Goal: Task Accomplishment & Management: Use online tool/utility

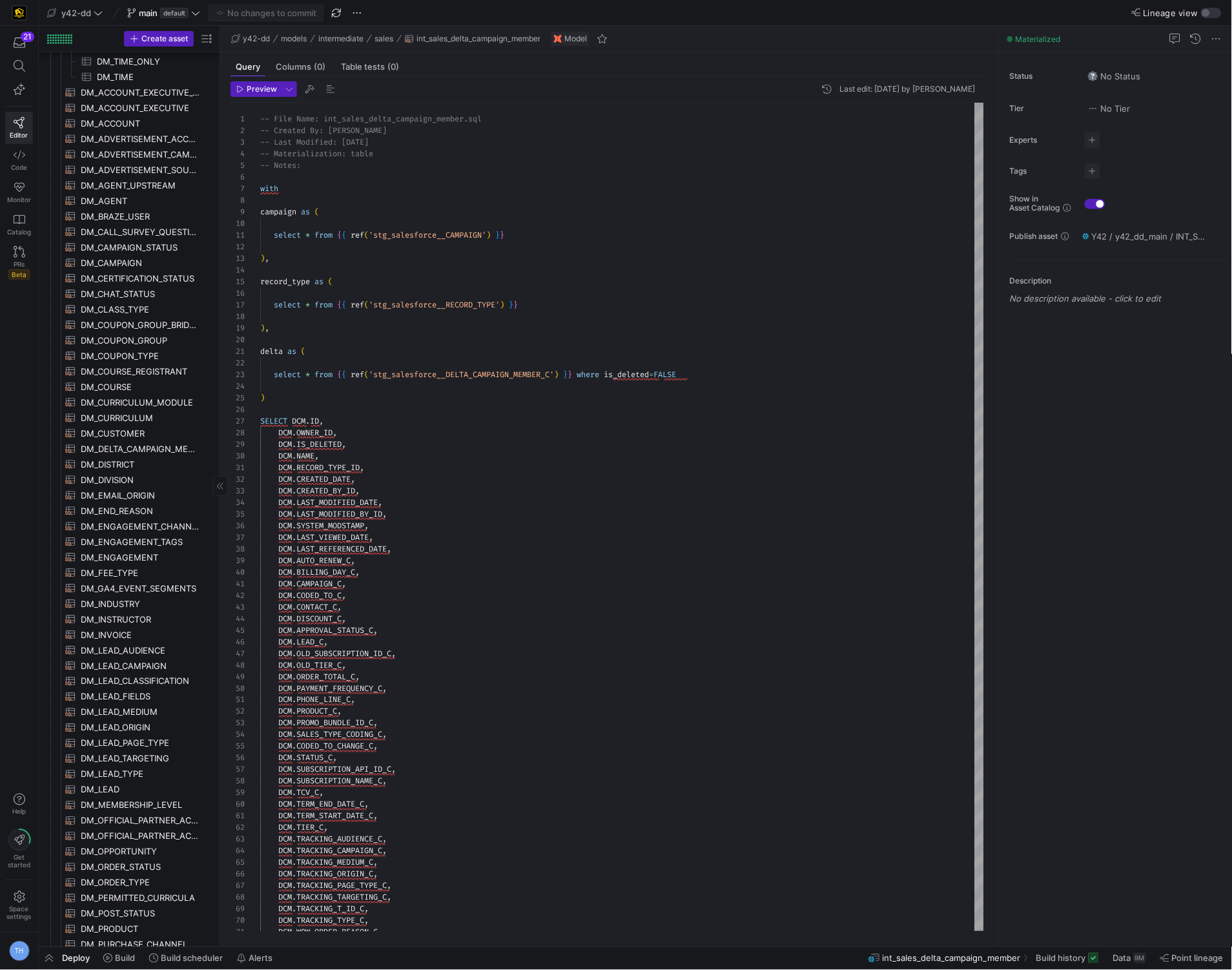
scroll to position [93, 121]
click at [91, 12] on span "y42-dd" at bounding box center [76, 12] width 30 height 10
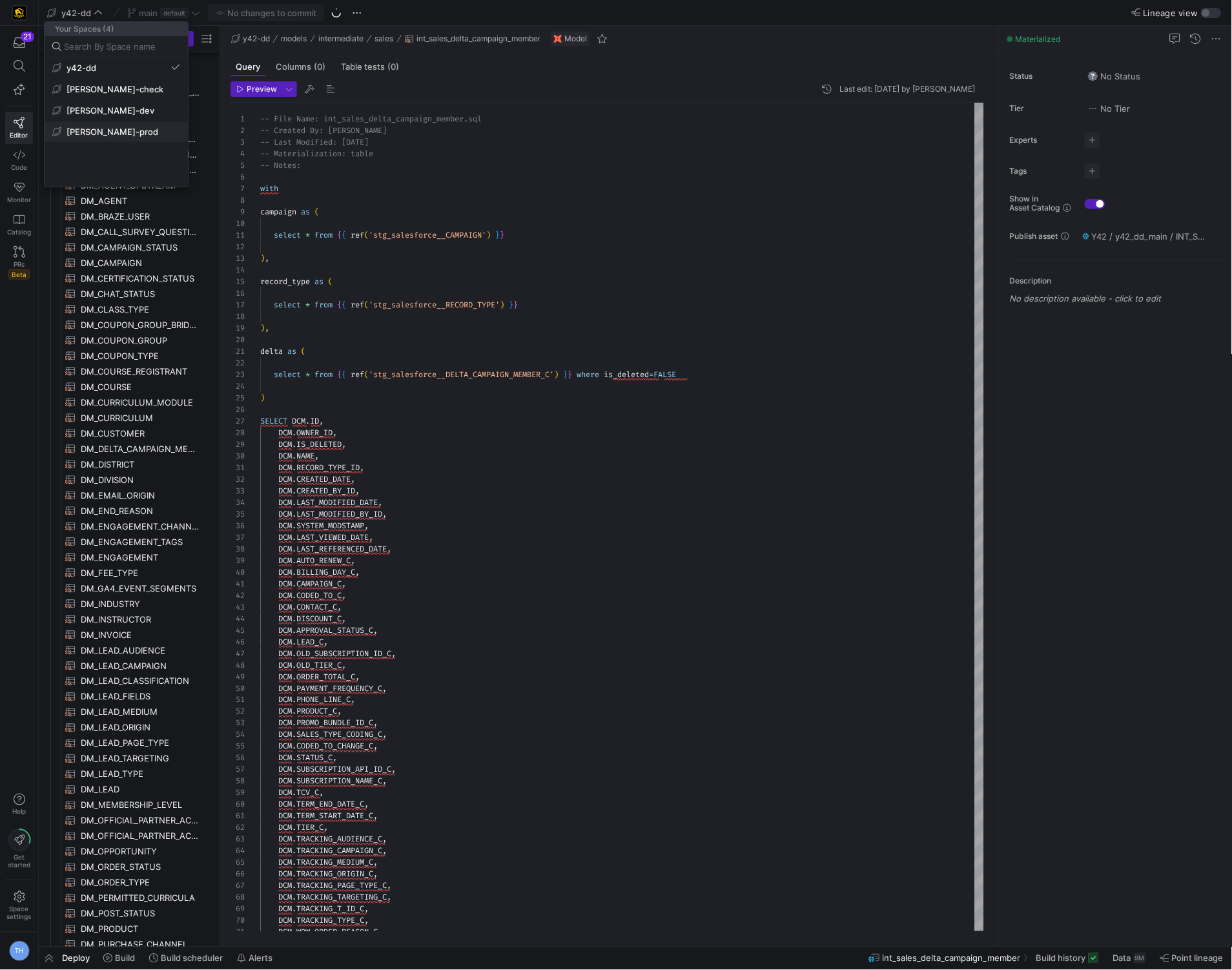
click at [116, 132] on span "[PERSON_NAME]-prod" at bounding box center [112, 131] width 91 height 10
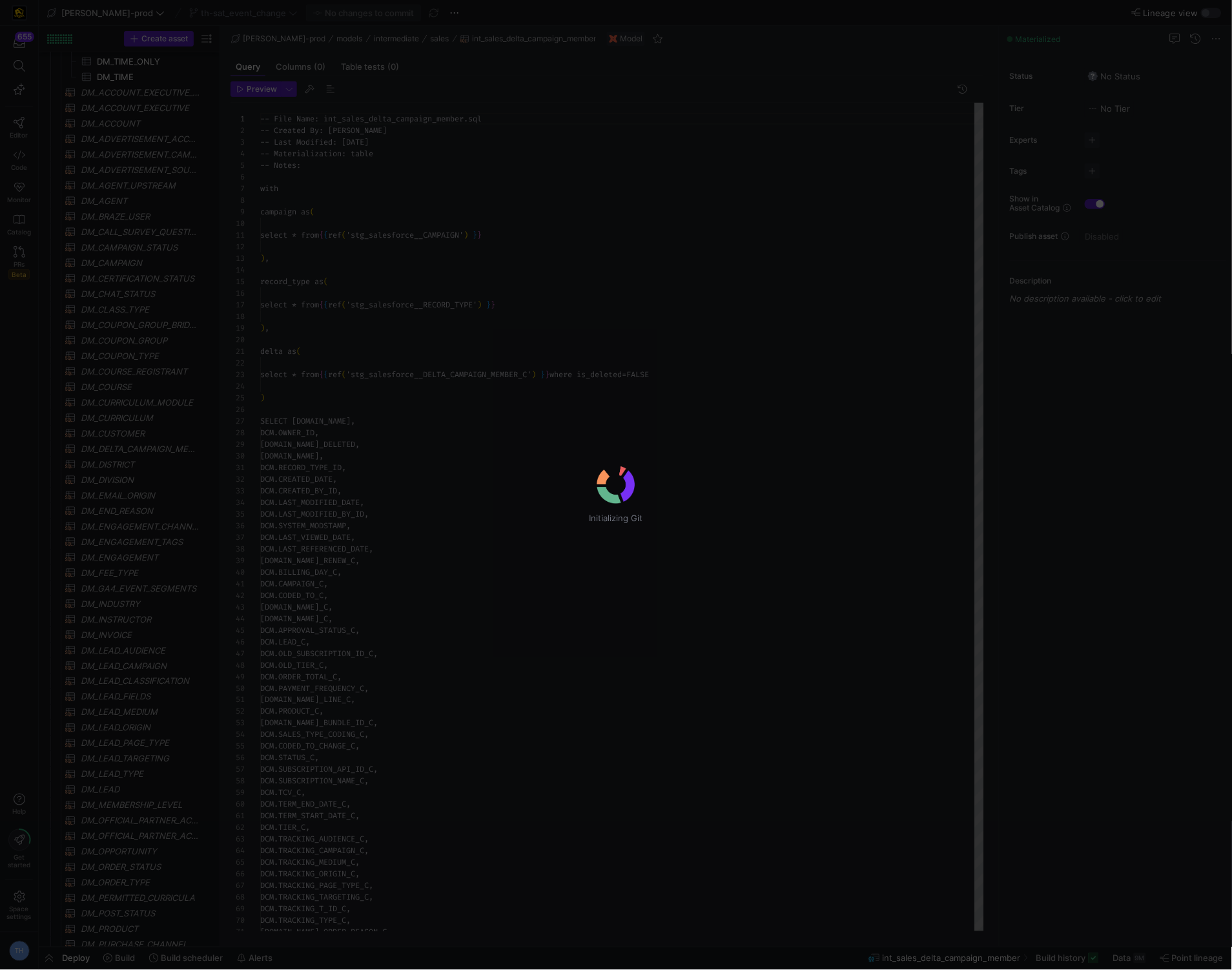
scroll to position [116, 0]
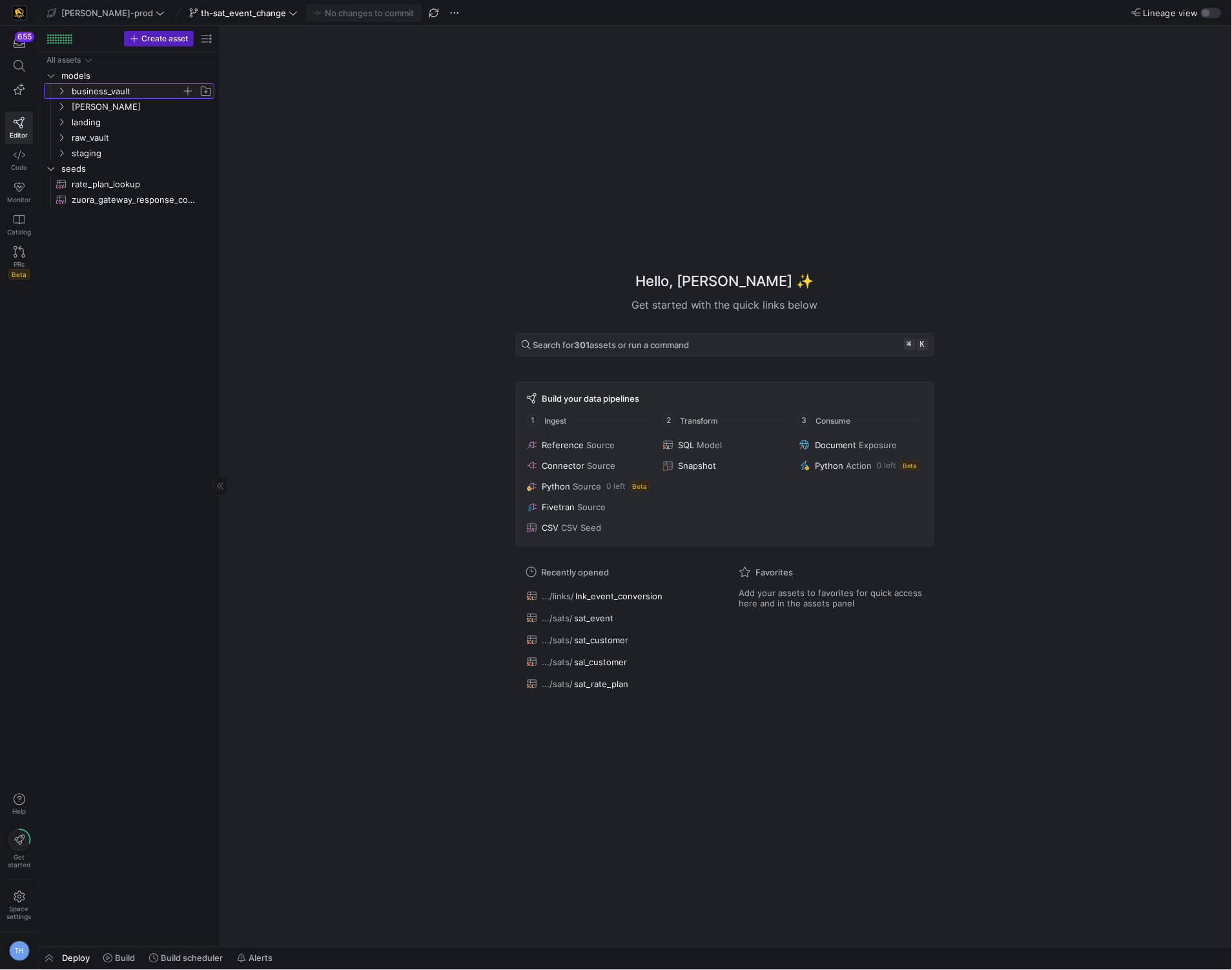
click at [114, 94] on span "business_vault" at bounding box center [126, 91] width 110 height 15
click at [119, 117] on span "links" at bounding box center [132, 122] width 100 height 15
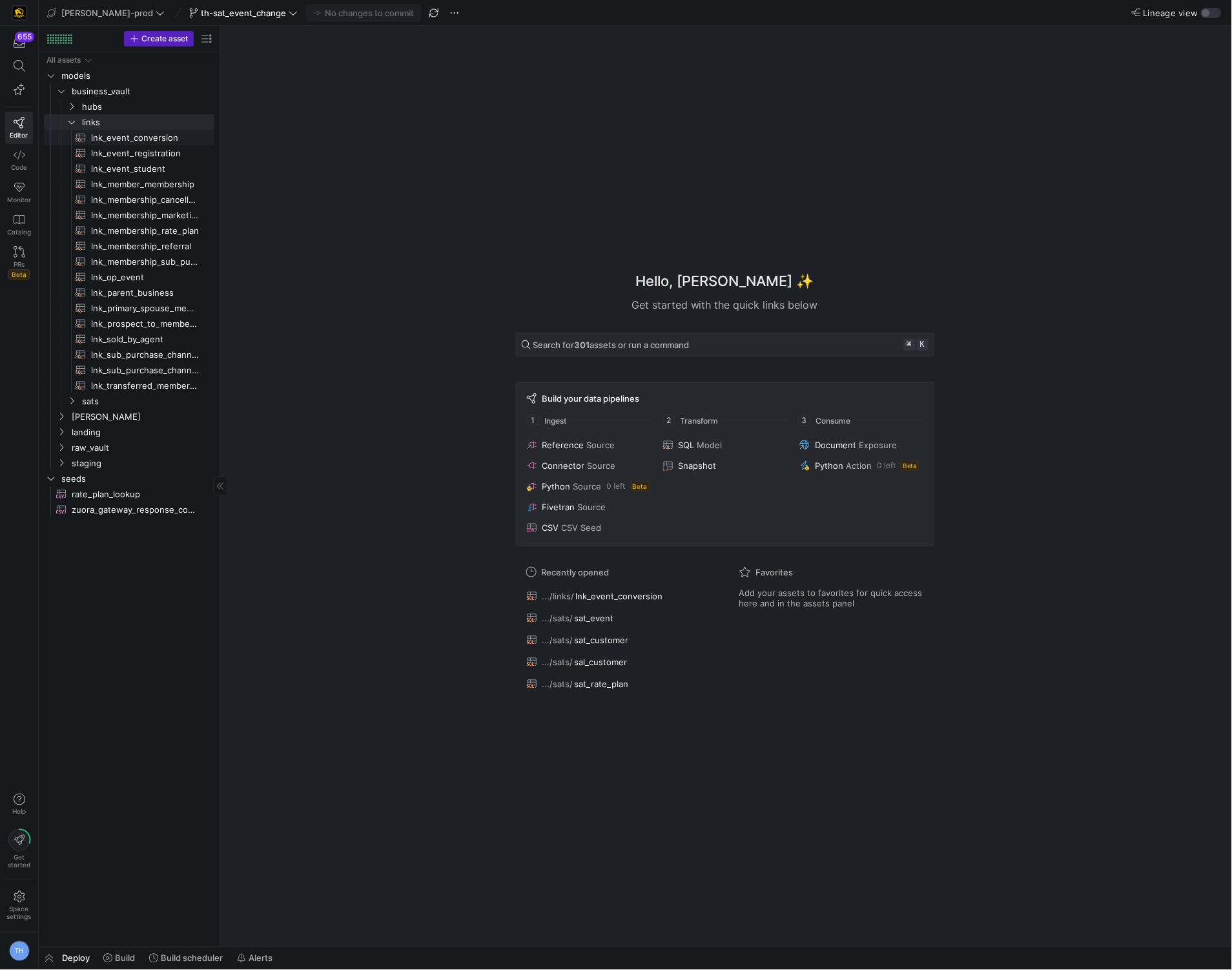
click at [126, 139] on span "lnk_event_conversion​​​​​​​​​​" at bounding box center [145, 137] width 108 height 15
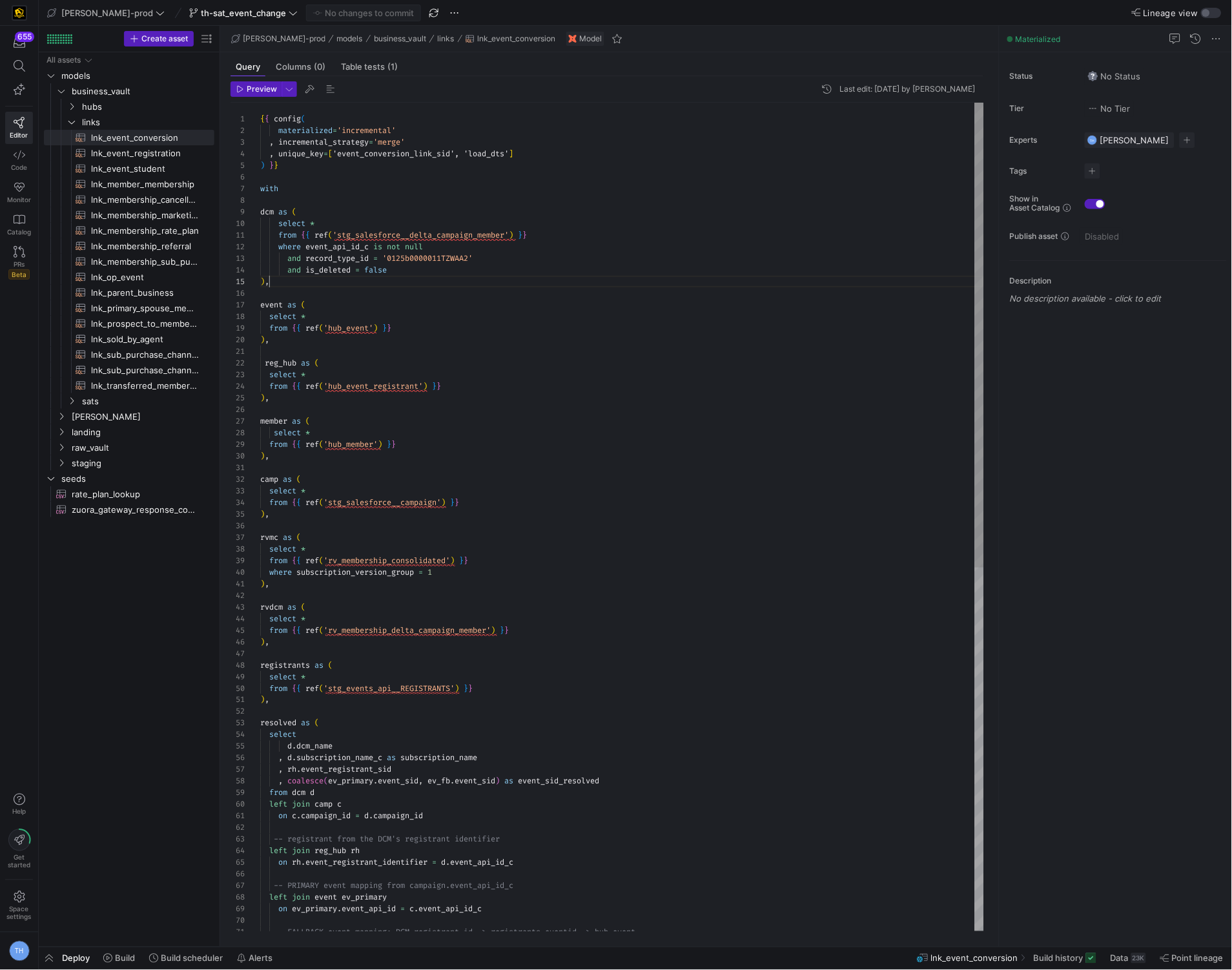
scroll to position [47, 9]
click at [432, 282] on div ") ," at bounding box center [622, 281] width 724 height 12
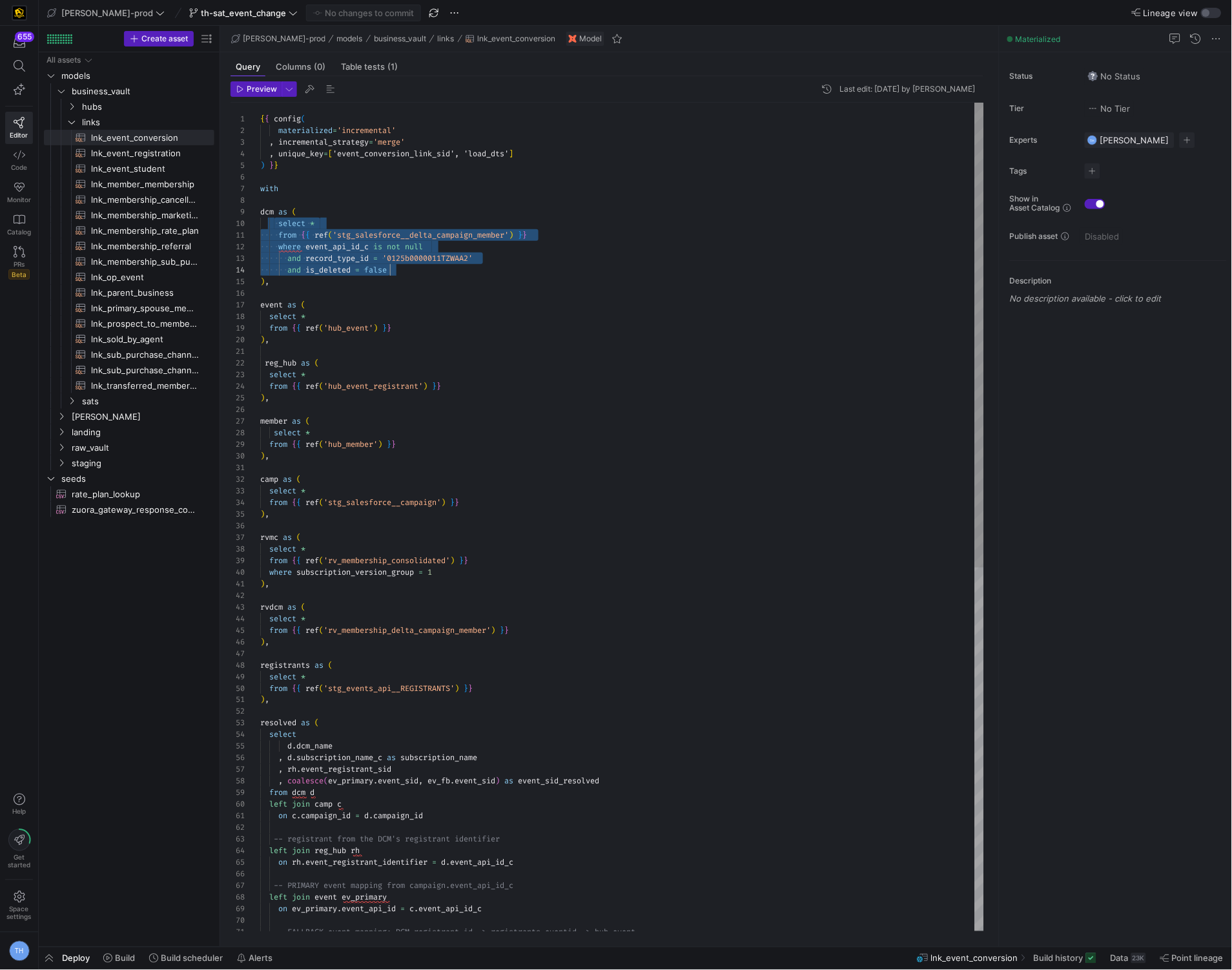
scroll to position [104, 130]
drag, startPoint x: 272, startPoint y: 223, endPoint x: 416, endPoint y: 270, distance: 151.5
click at [416, 270] on div "{ { config ( materialized = 'incremental' , incremental_strategy = 'merge' , un…" at bounding box center [622, 840] width 724 height 1475
click at [322, 267] on div "{ { config ( materialized = 'incremental' , incremental_strategy = 'merge' , un…" at bounding box center [622, 840] width 724 height 1475
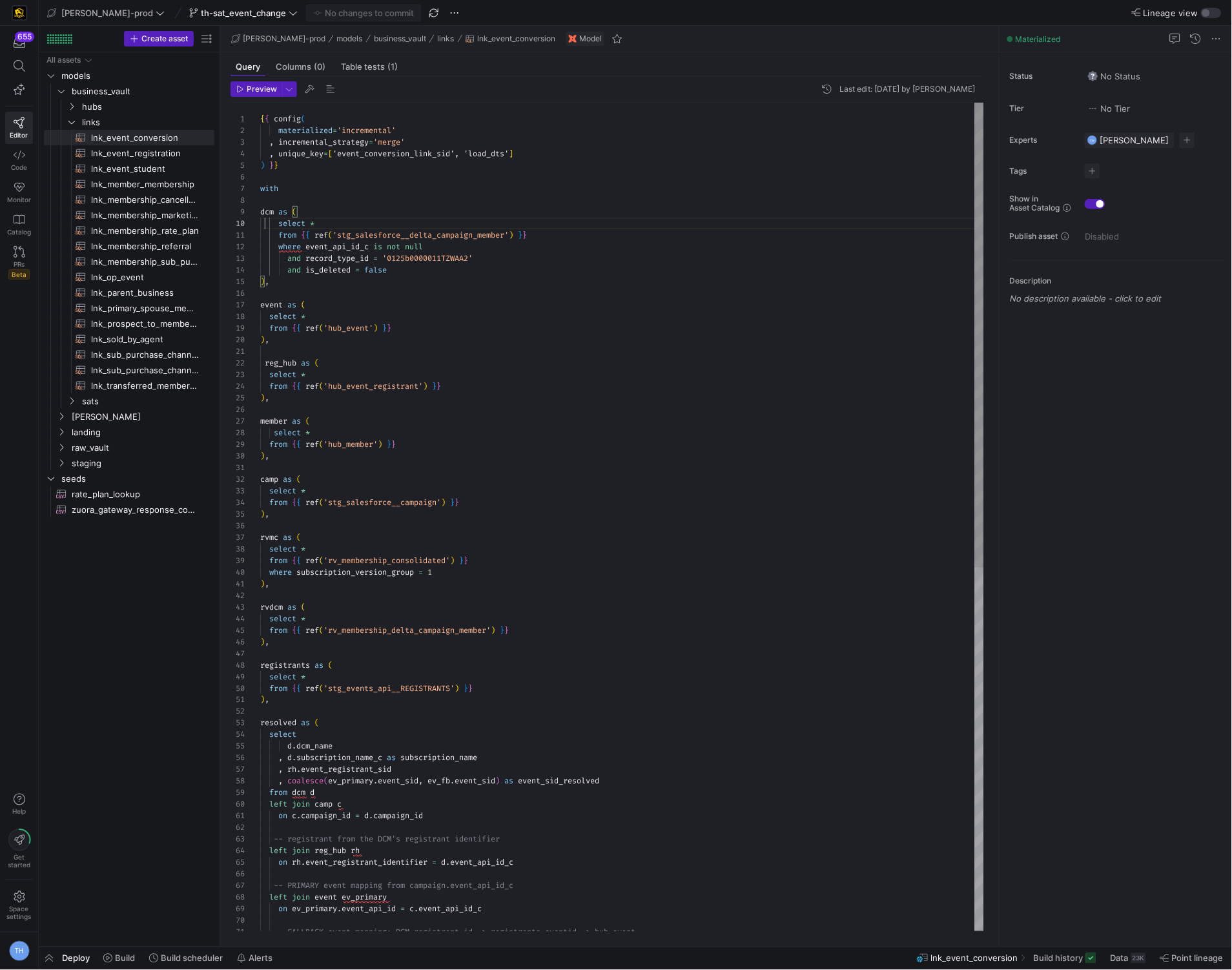
click at [264, 223] on div "{ { config ( materialized = 'incremental' , incremental_strategy = 'merge' , un…" at bounding box center [622, 840] width 724 height 1475
drag, startPoint x: 260, startPoint y: 223, endPoint x: 465, endPoint y: 272, distance: 210.8
click at [465, 272] on div "{ { config ( materialized = 'incremental' , incremental_strategy = 'merge' , un…" at bounding box center [622, 840] width 724 height 1475
click at [440, 283] on div "{ { config ( materialized = 'incremental' , incremental_strategy = 'merge' , un…" at bounding box center [622, 840] width 724 height 1475
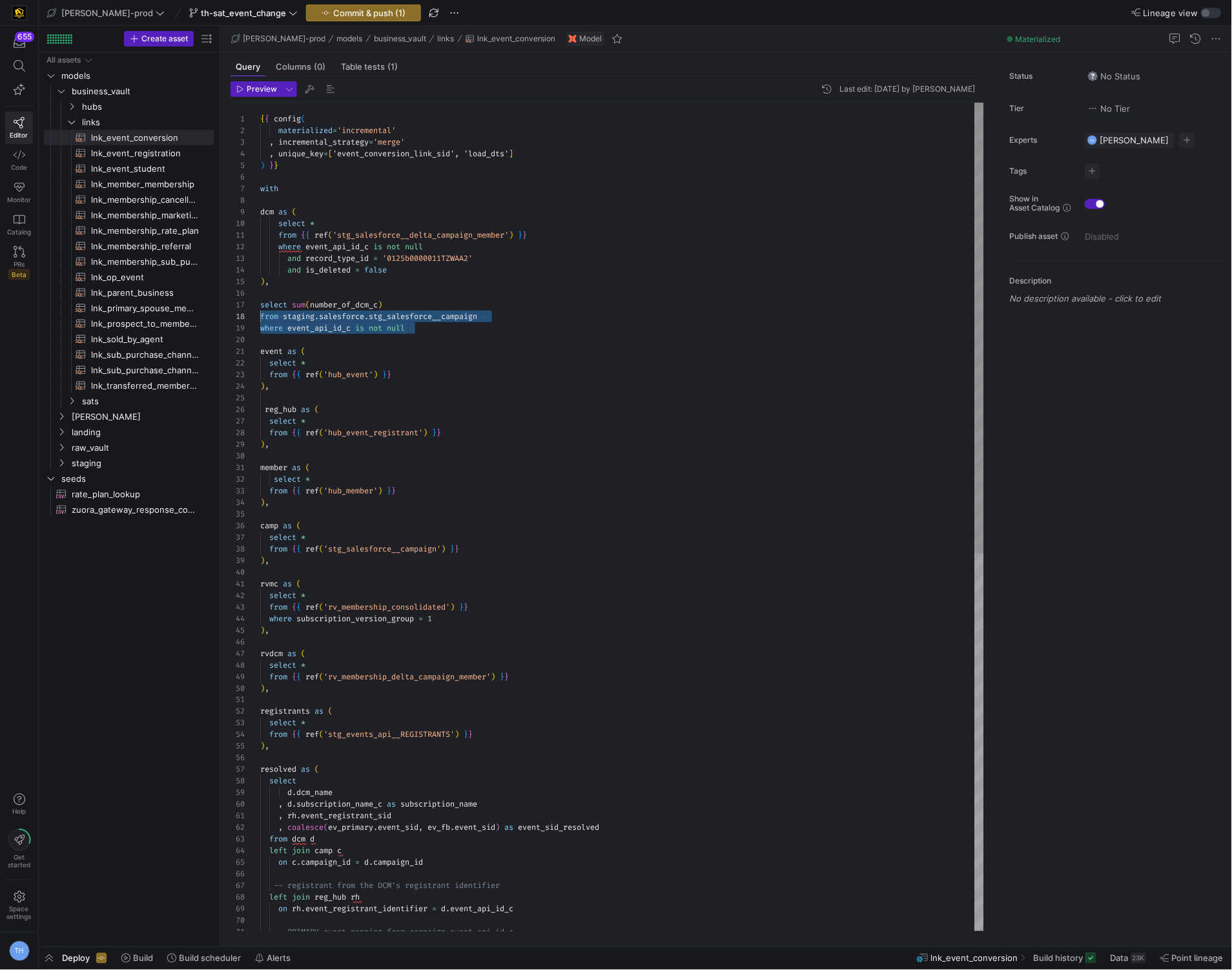
scroll to position [81, 0]
drag, startPoint x: 441, startPoint y: 332, endPoint x: 253, endPoint y: 315, distance: 188.8
click at [260, 315] on div "{ { config ( materialized = 'incremental' , incremental_strategy = 'merge' , un…" at bounding box center [622, 863] width 724 height 1521
click at [404, 315] on div "{ { config ( materialized = 'incremental' , incremental_strategy = 'merge' , un…" at bounding box center [622, 863] width 724 height 1521
click at [333, 259] on div "{ { config ( materialized = 'incremental' , incremental_strategy = 'merge' , un…" at bounding box center [622, 863] width 724 height 1521
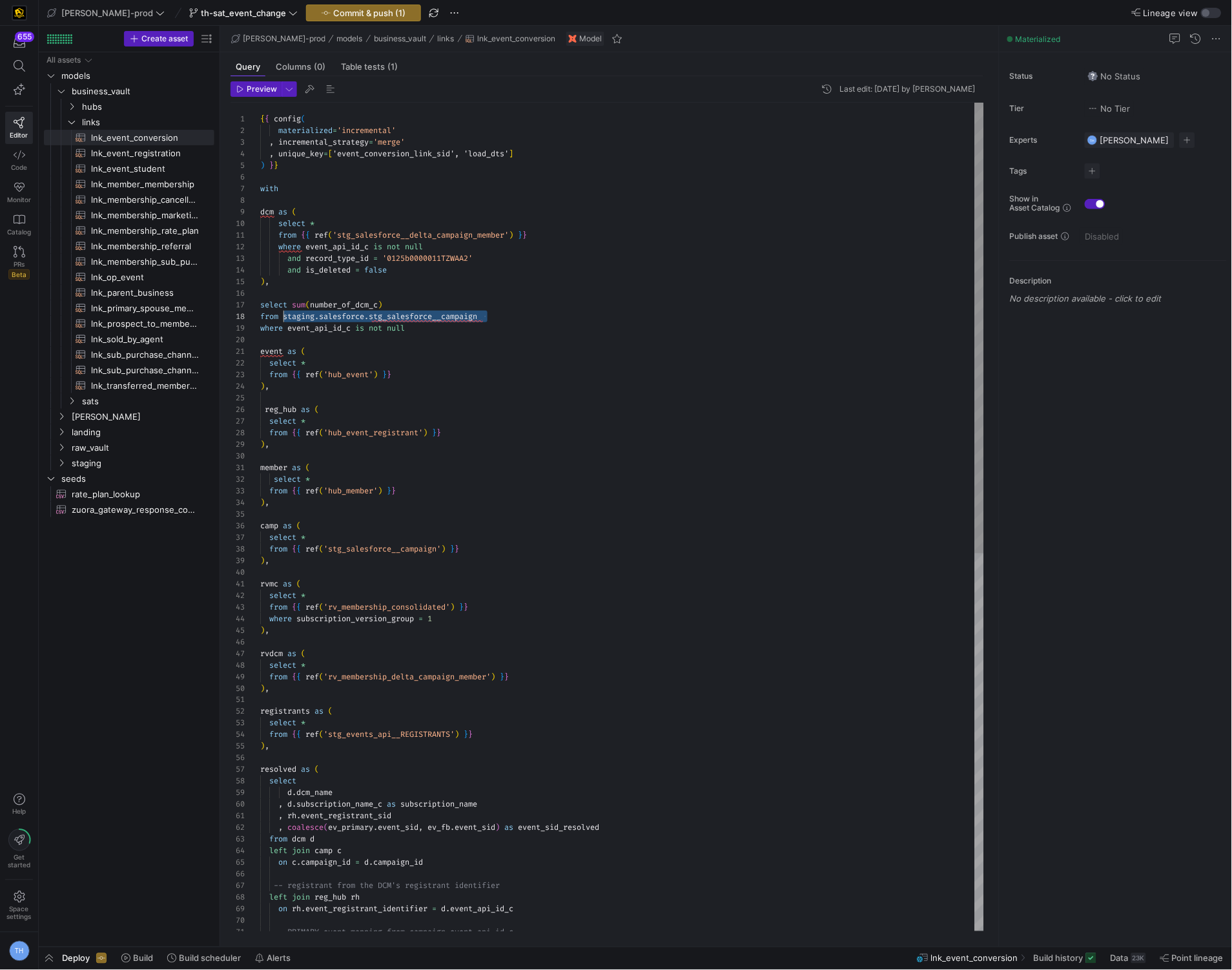
drag, startPoint x: 500, startPoint y: 322, endPoint x: 286, endPoint y: 318, distance: 214.0
click at [286, 318] on div "{ { config ( materialized = 'incremental' , incremental_strategy = 'merge' , un…" at bounding box center [622, 863] width 724 height 1521
drag, startPoint x: 303, startPoint y: 235, endPoint x: 569, endPoint y: 236, distance: 266.0
click at [569, 236] on div "{ { config ( materialized = 'incremental' , incremental_strategy = 'merge' , un…" at bounding box center [622, 863] width 724 height 1521
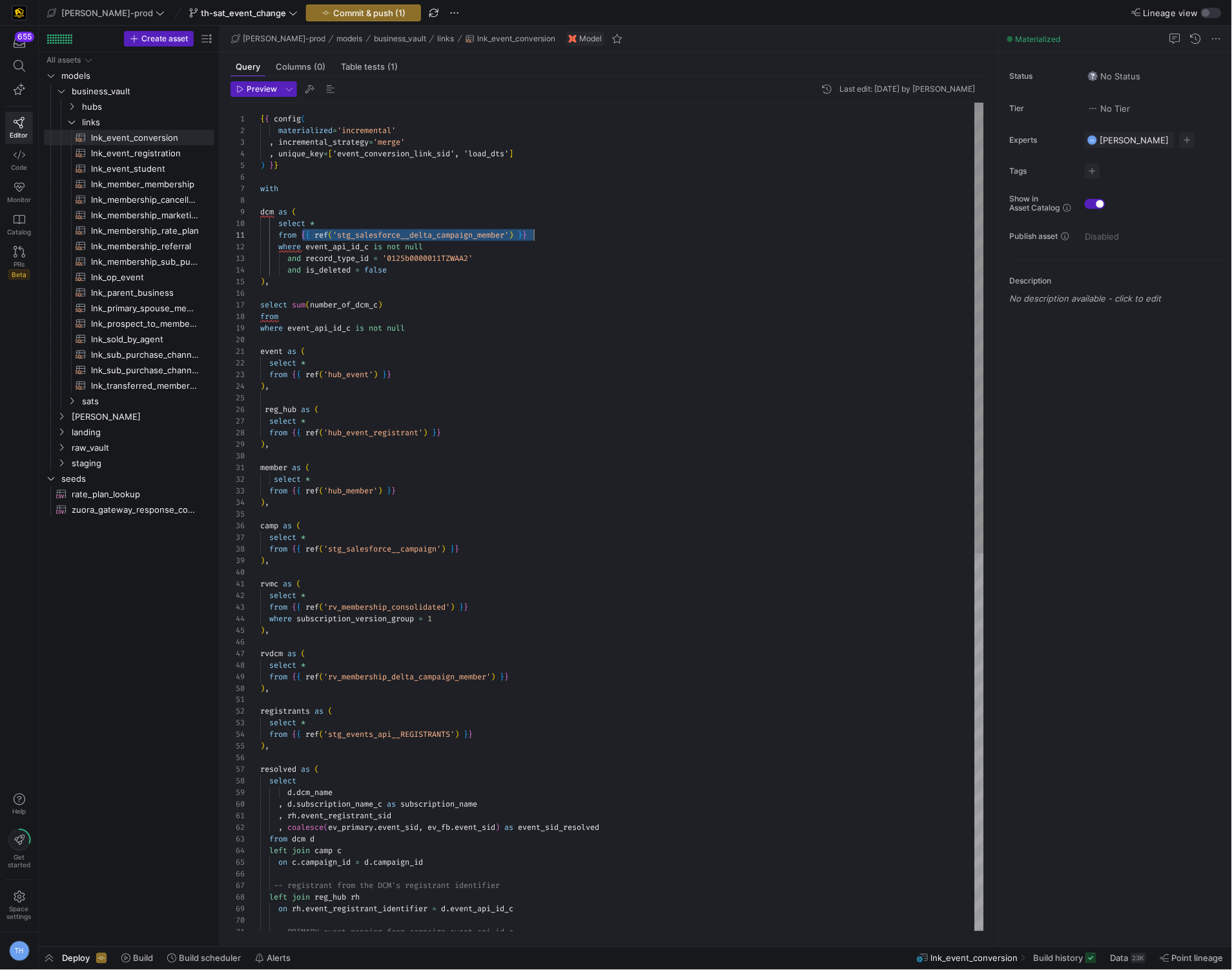
click at [340, 320] on div "{ { config ( materialized = 'incremental' , incremental_strategy = 'merge' , un…" at bounding box center [622, 863] width 724 height 1521
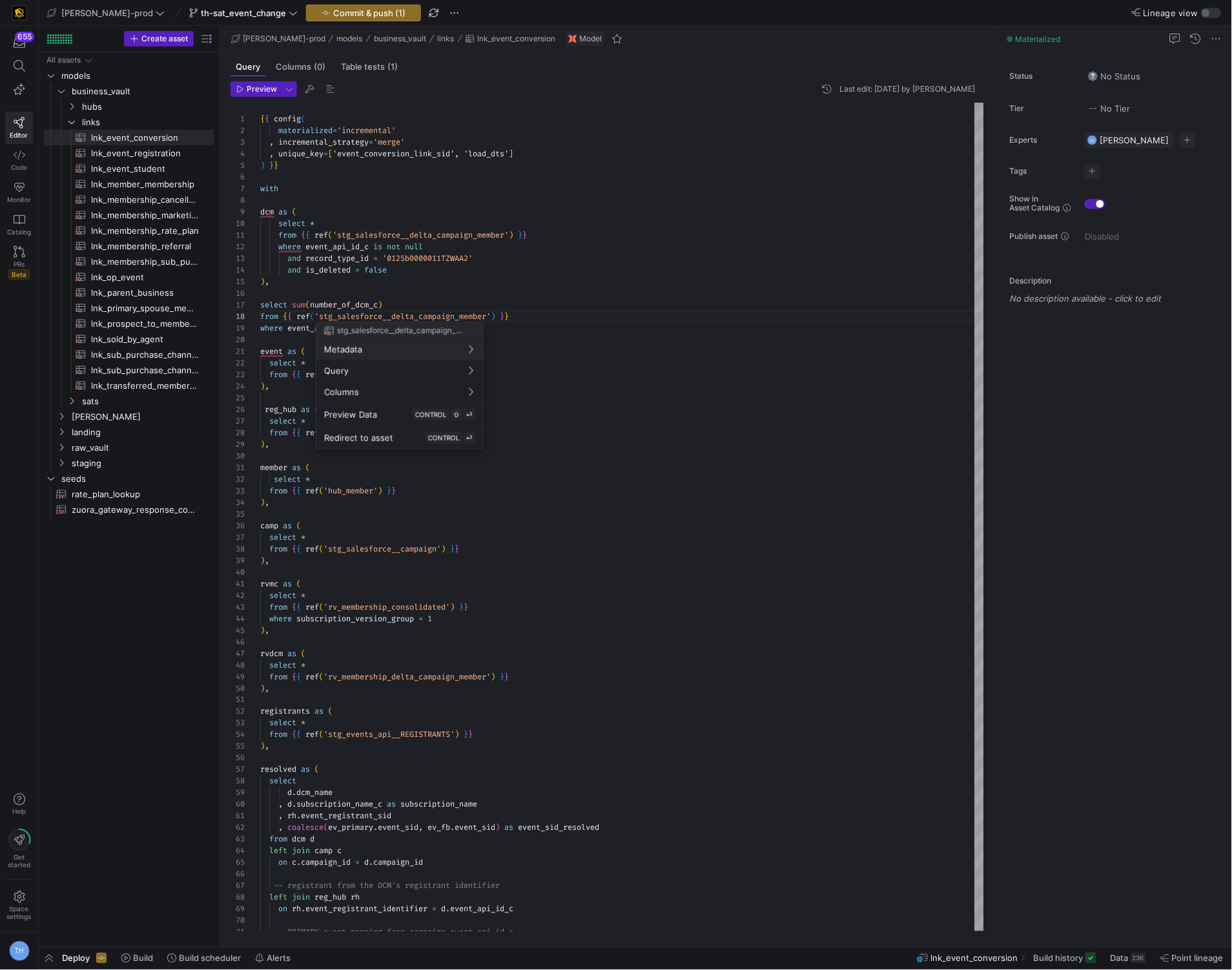
click at [492, 320] on div at bounding box center [616, 485] width 1232 height 970
drag, startPoint x: 492, startPoint y: 320, endPoint x: 401, endPoint y: 319, distance: 91.0
click at [402, 319] on div "{ { config ( materialized = 'incremental' , incremental_strategy = 'merge' , un…" at bounding box center [622, 863] width 724 height 1521
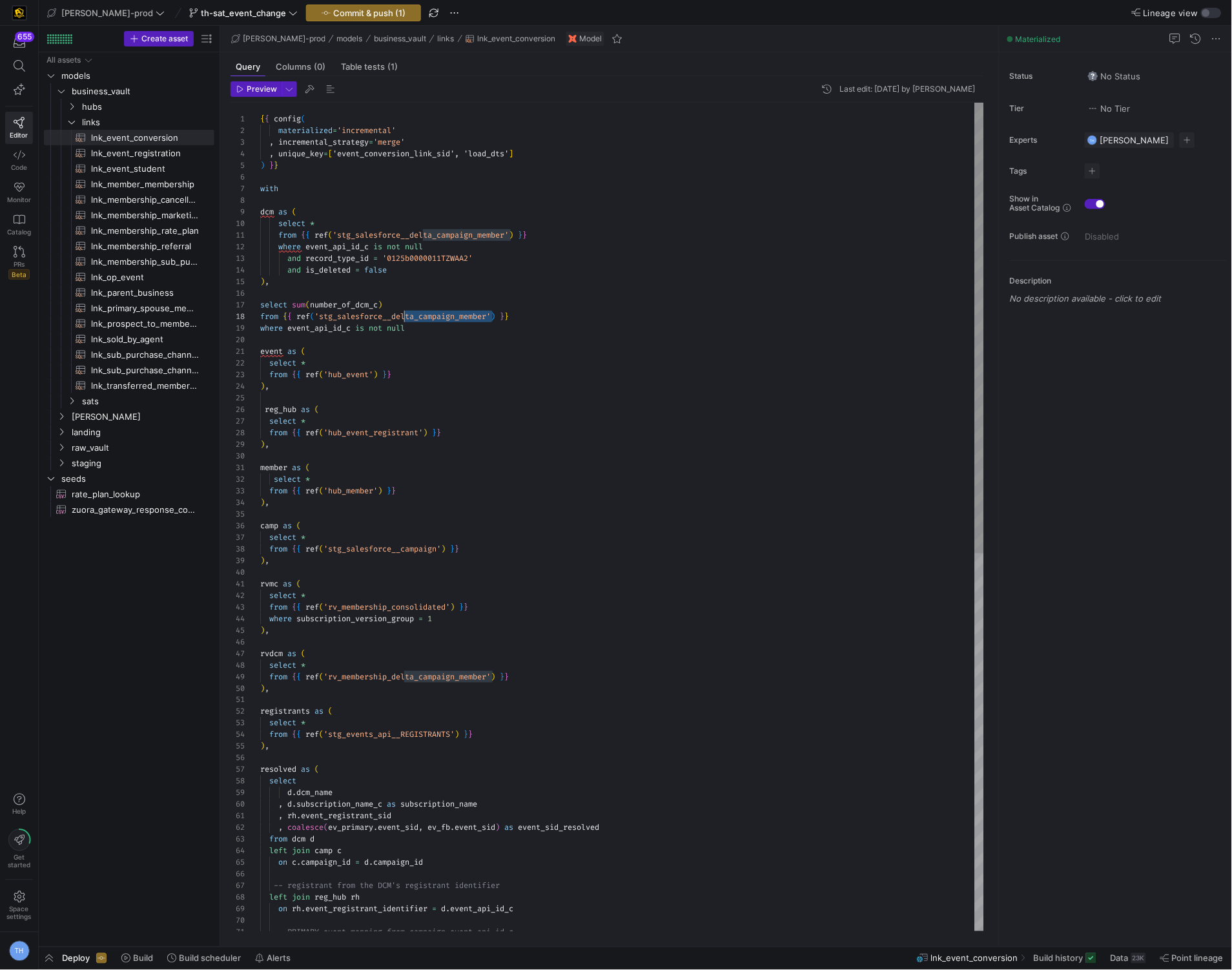
scroll to position [81, 144]
click at [471, 318] on div at bounding box center [616, 485] width 1232 height 970
click at [471, 318] on div "{ { config ( materialized = 'incremental' , incremental_strategy = 'merge' , un…" at bounding box center [622, 863] width 724 height 1521
click at [479, 318] on div "{ { config ( materialized = 'incremental' , incremental_strategy = 'merge' , un…" at bounding box center [622, 863] width 724 height 1521
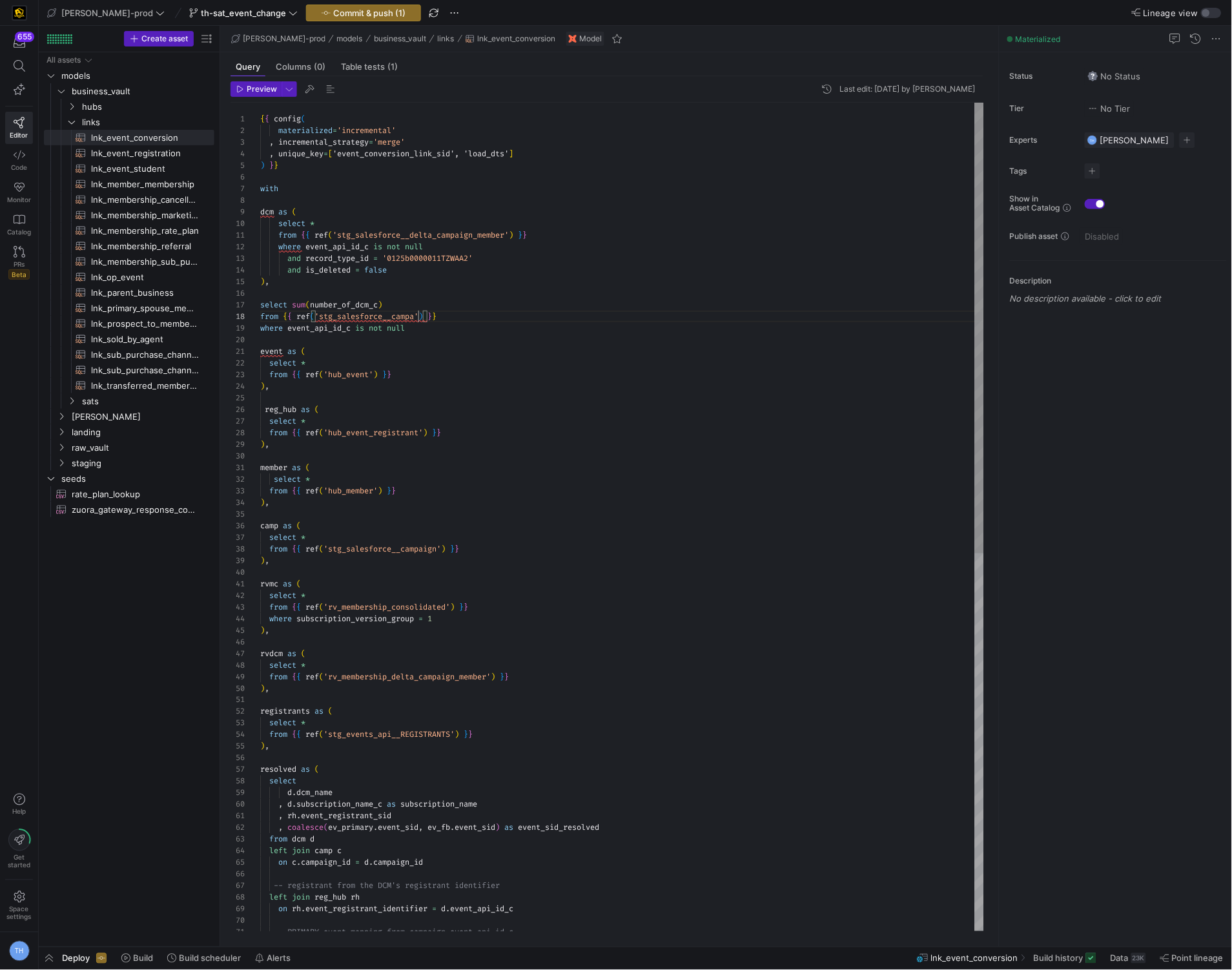
type textarea "from {{ ref('stg_salesforce__delta_campaign_member') }} where event_api_id_c is…"
drag, startPoint x: 434, startPoint y: 336, endPoint x: 238, endPoint y: 307, distance: 198.1
click at [260, 307] on div "{ { config ( materialized = 'incremental' , incremental_strategy = 'merge' , un…" at bounding box center [622, 863] width 724 height 1521
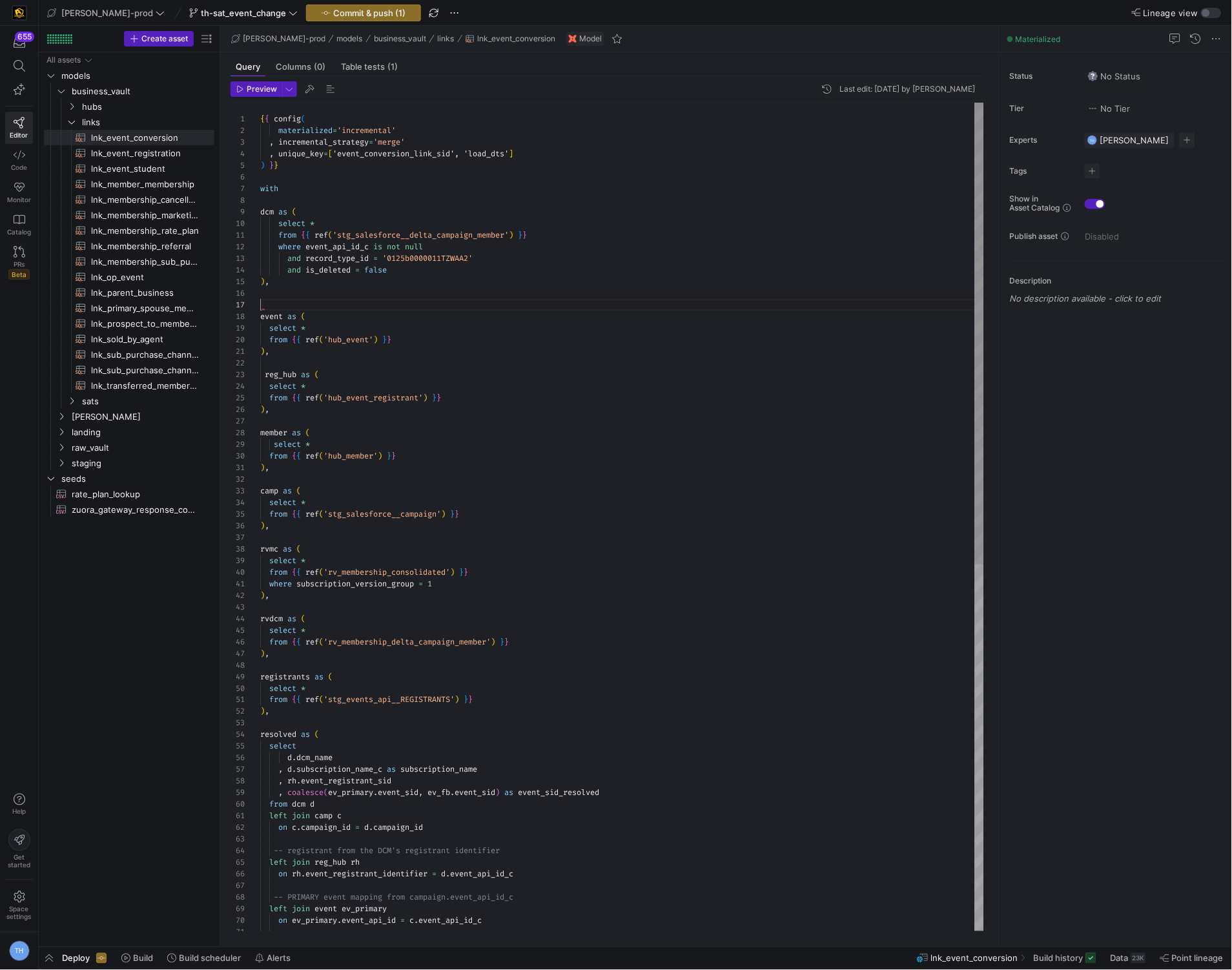
type textarea "from {{ ref('stg_salesforce__delta_campaign_member') }} where event_api_id_c is…"
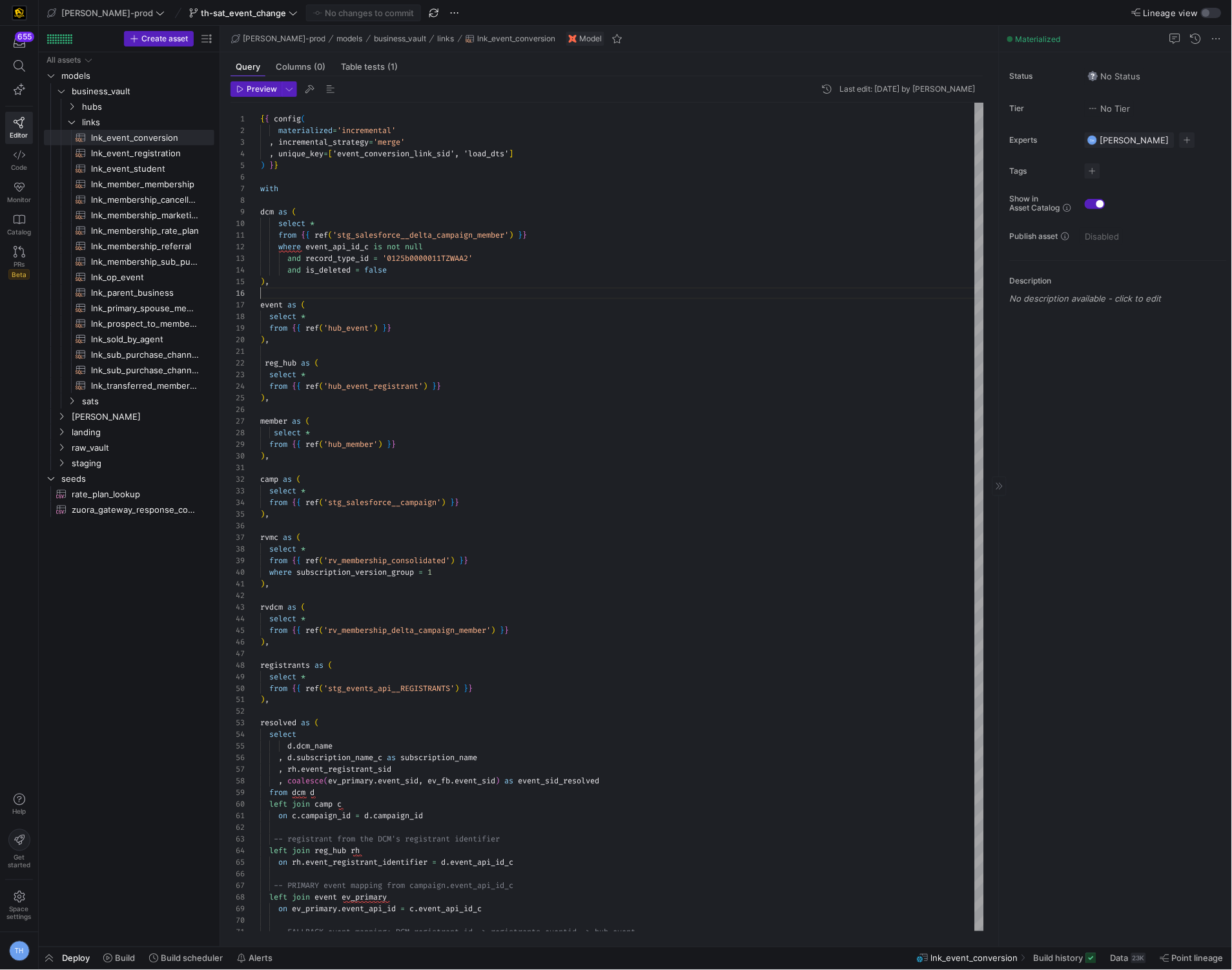
scroll to position [58, 0]
click at [326, 351] on button "Metadata" at bounding box center [400, 361] width 147 height 21
click at [372, 300] on div at bounding box center [616, 485] width 1232 height 970
click at [369, 299] on div "{ { config ( materialized = 'incremental' , incremental_strategy = 'merge' , un…" at bounding box center [622, 840] width 724 height 1475
click at [355, 291] on div "{ { config ( materialized = 'incremental' , incremental_strategy = 'merge' , un…" at bounding box center [622, 840] width 724 height 1475
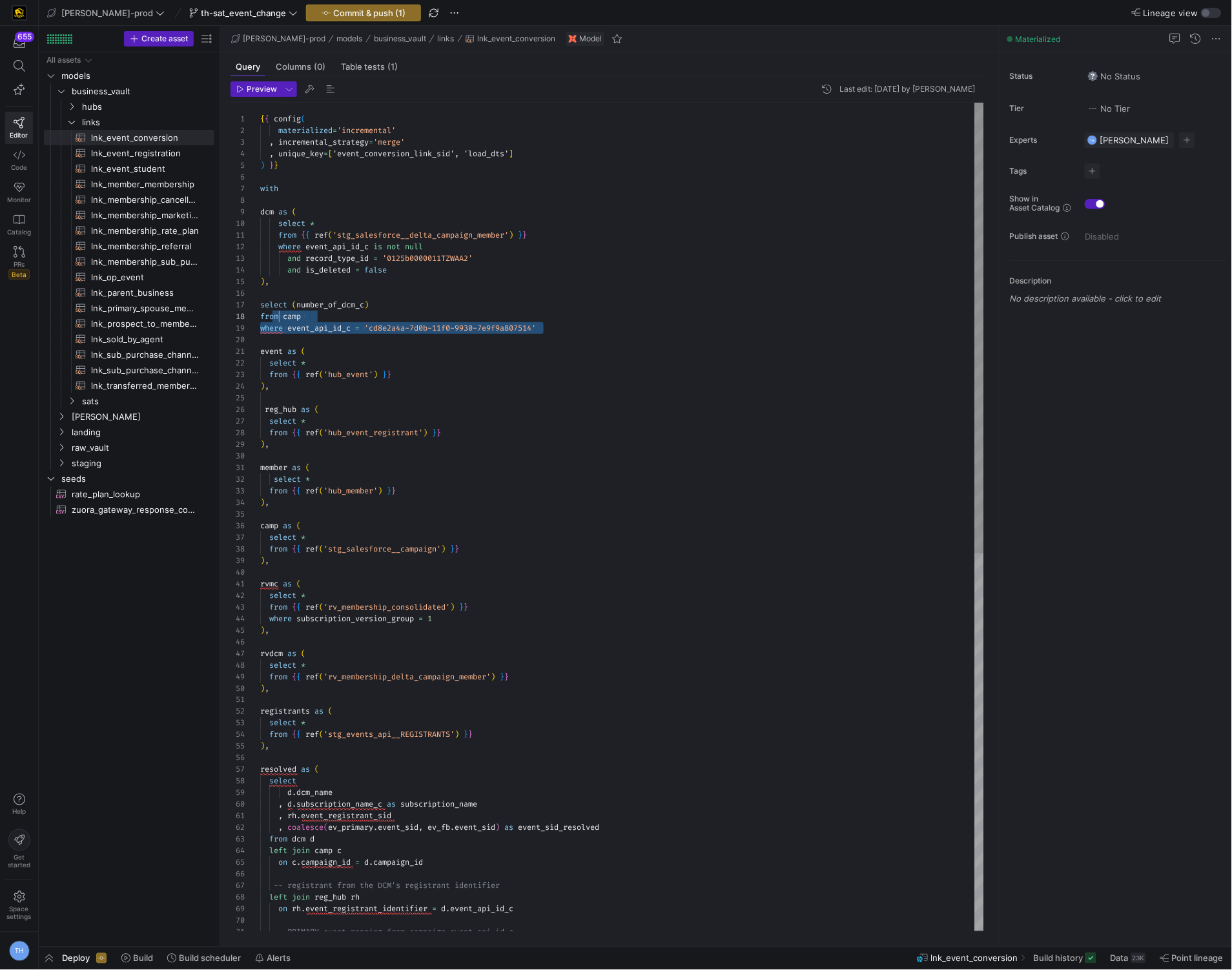
scroll to position [69, 0]
drag, startPoint x: 556, startPoint y: 327, endPoint x: 245, endPoint y: 305, distance: 311.8
click at [260, 305] on div "{ { config ( materialized = 'incremental' , incremental_strategy = 'merge' , un…" at bounding box center [622, 863] width 724 height 1521
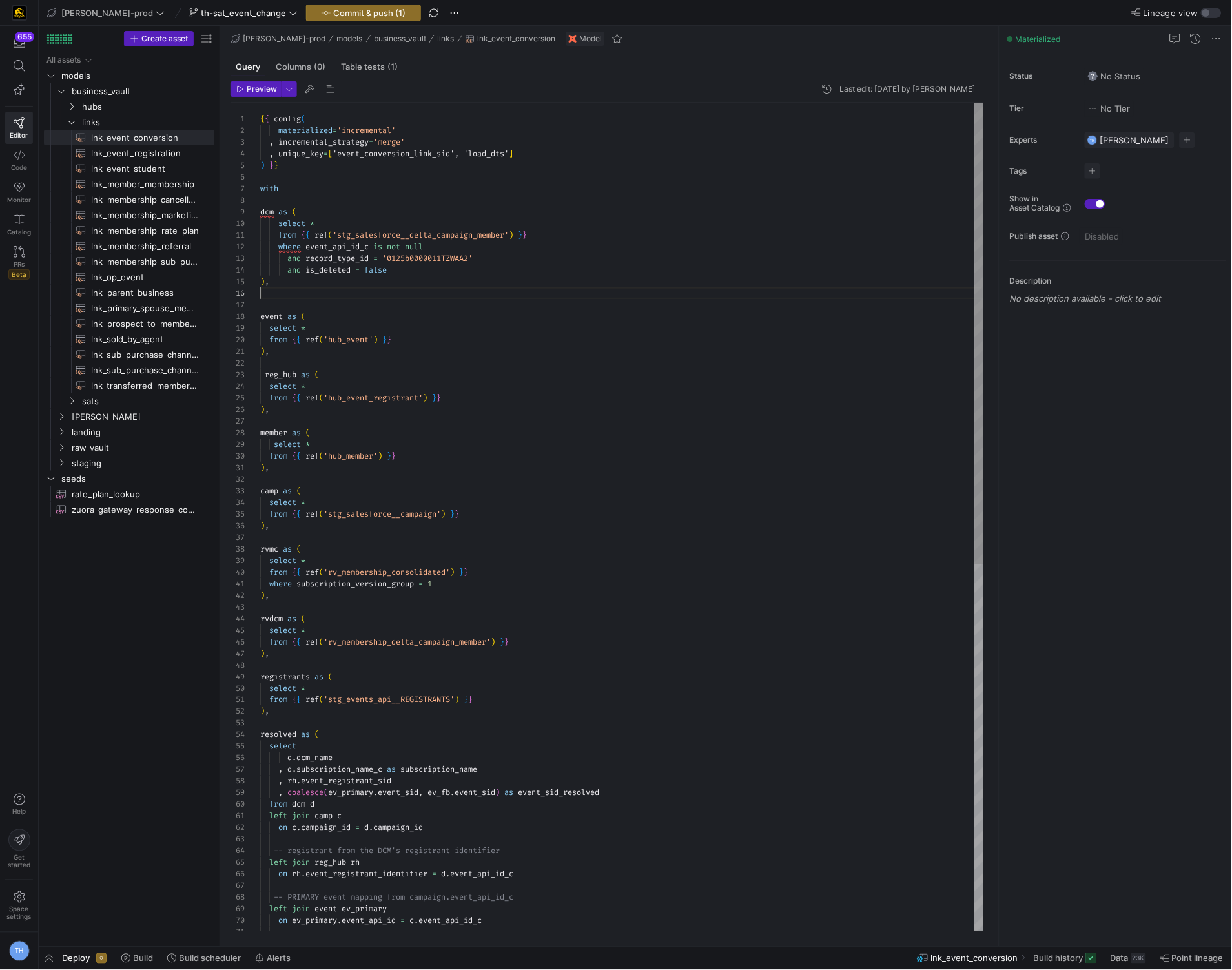
scroll to position [47, 9]
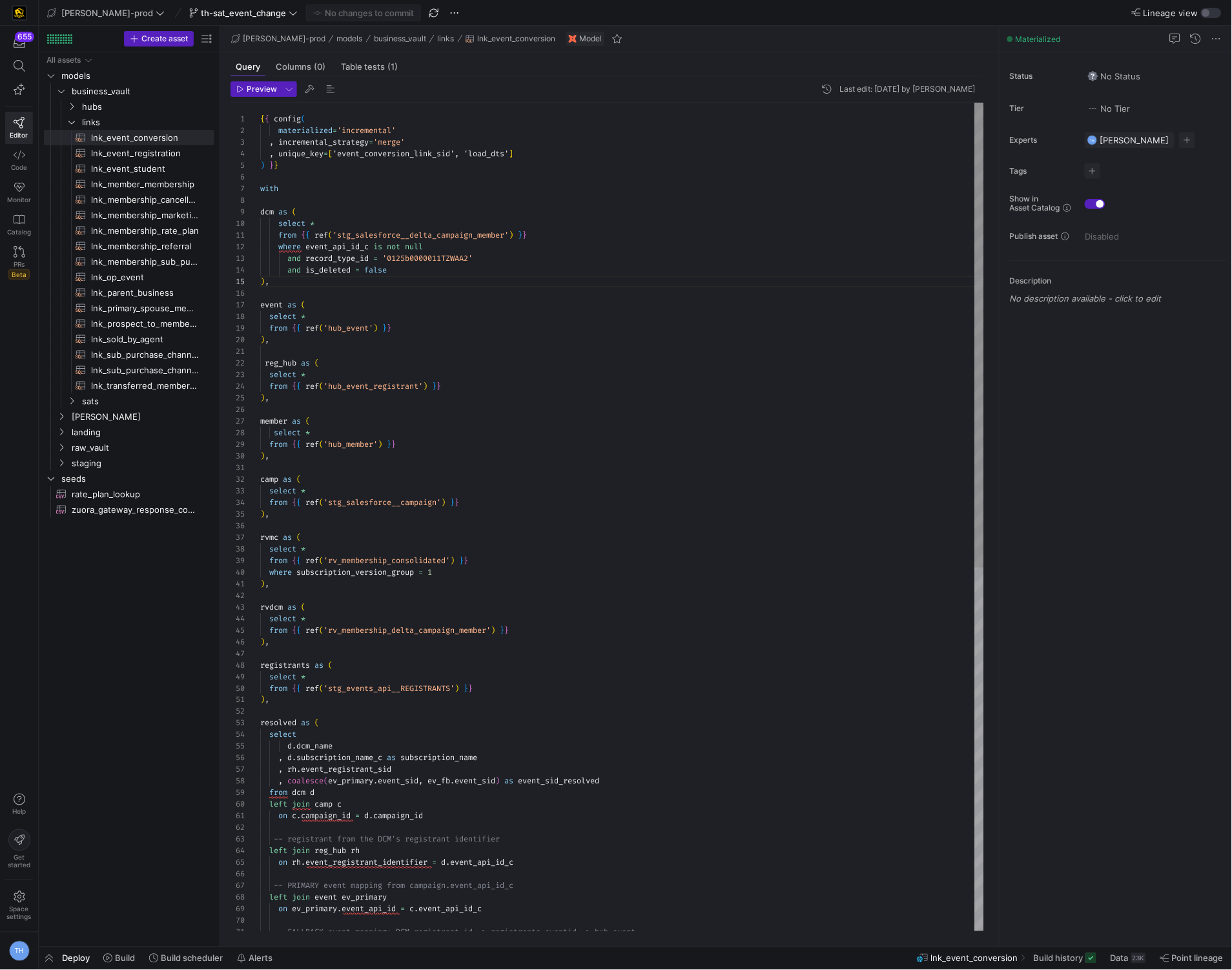
click at [329, 298] on div "{ { config ( materialized = 'incremental' , incremental_strategy = 'merge' , un…" at bounding box center [622, 840] width 724 height 1475
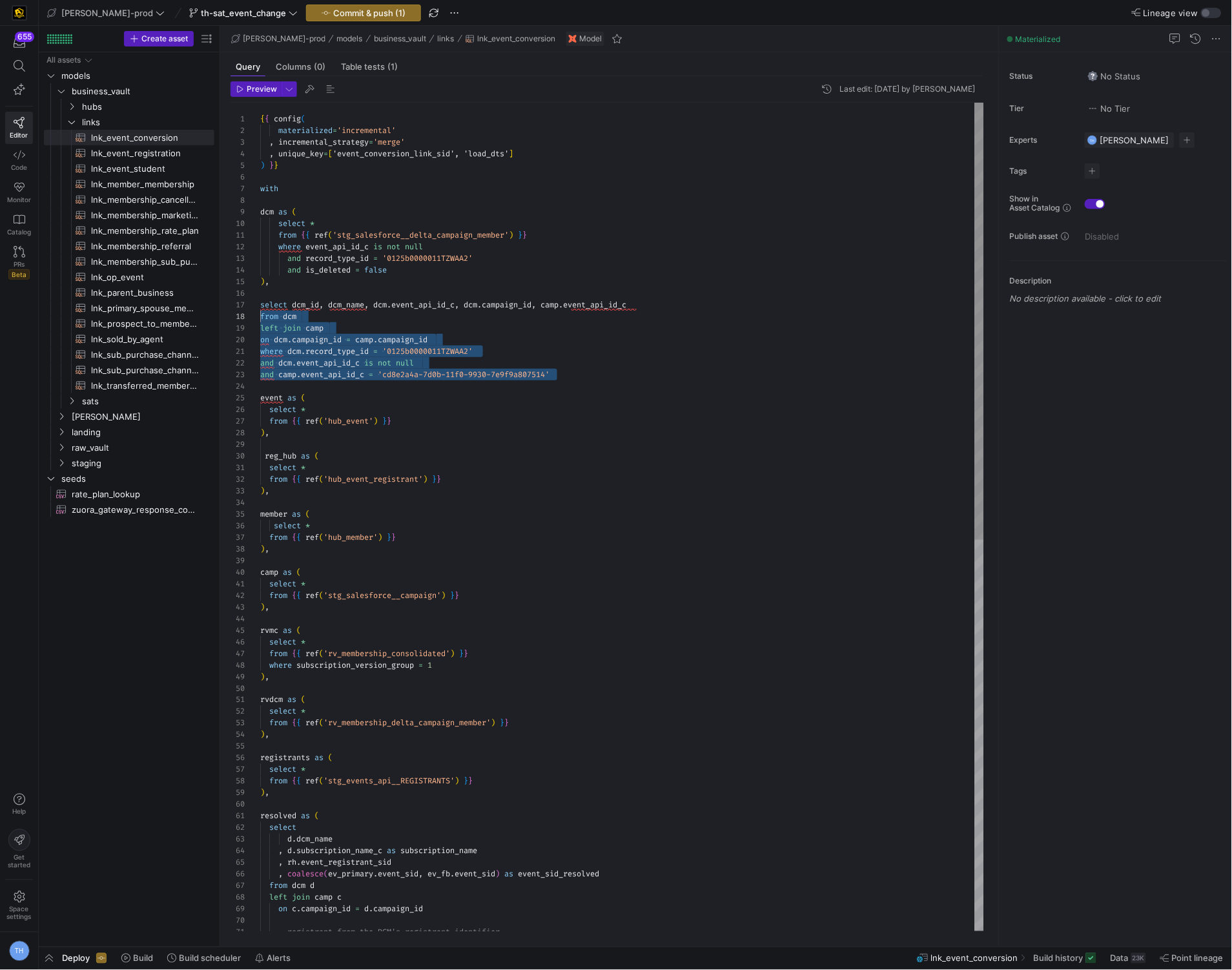
scroll to position [69, 0]
drag, startPoint x: 580, startPoint y: 381, endPoint x: 184, endPoint y: 308, distance: 402.7
click at [184, 308] on as-split "Create asset Drag here to set row groups Drag here to set column labels Group 1…" at bounding box center [635, 487] width 1194 height 921
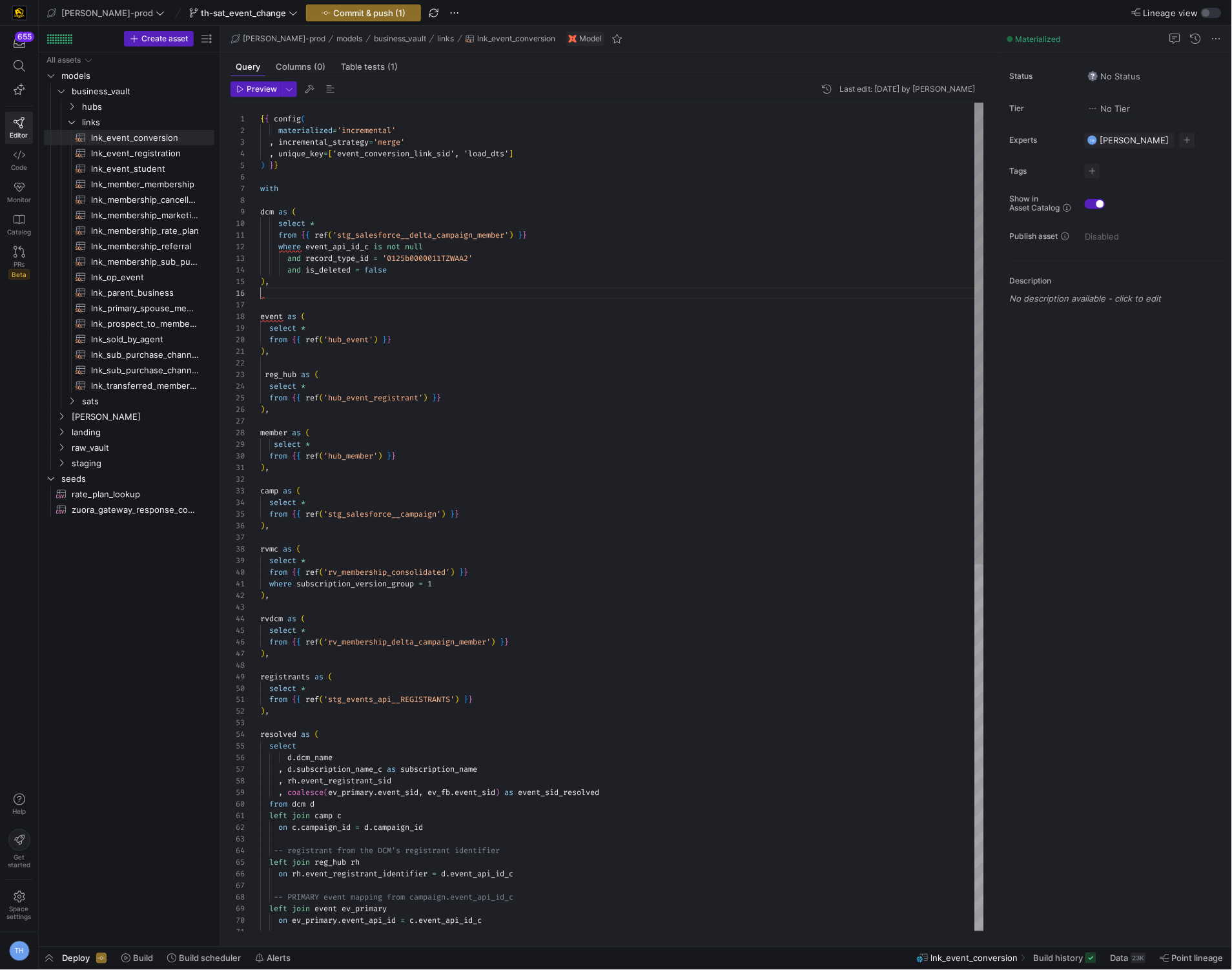
scroll to position [47, 9]
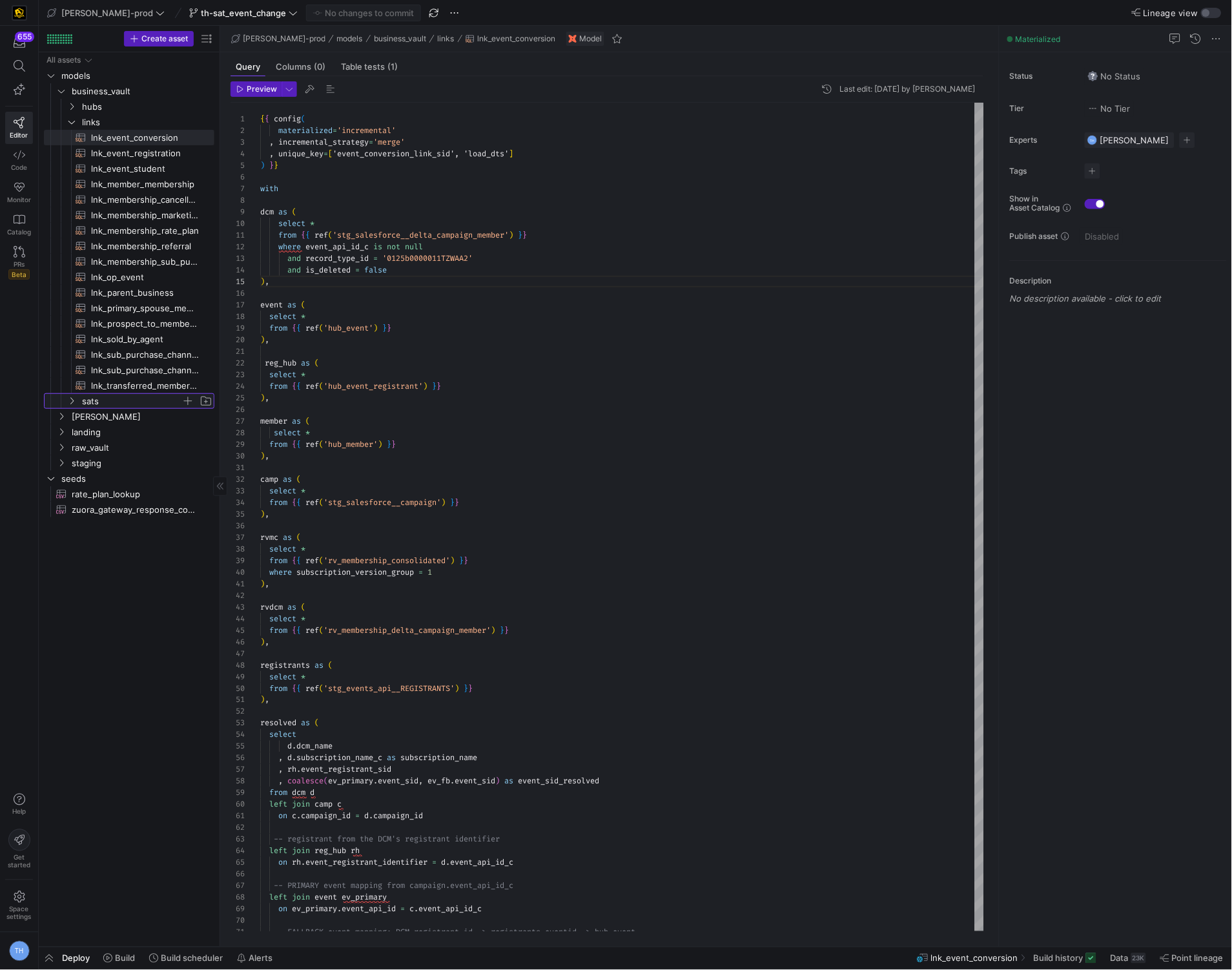
click at [130, 401] on span "sats" at bounding box center [132, 401] width 100 height 15
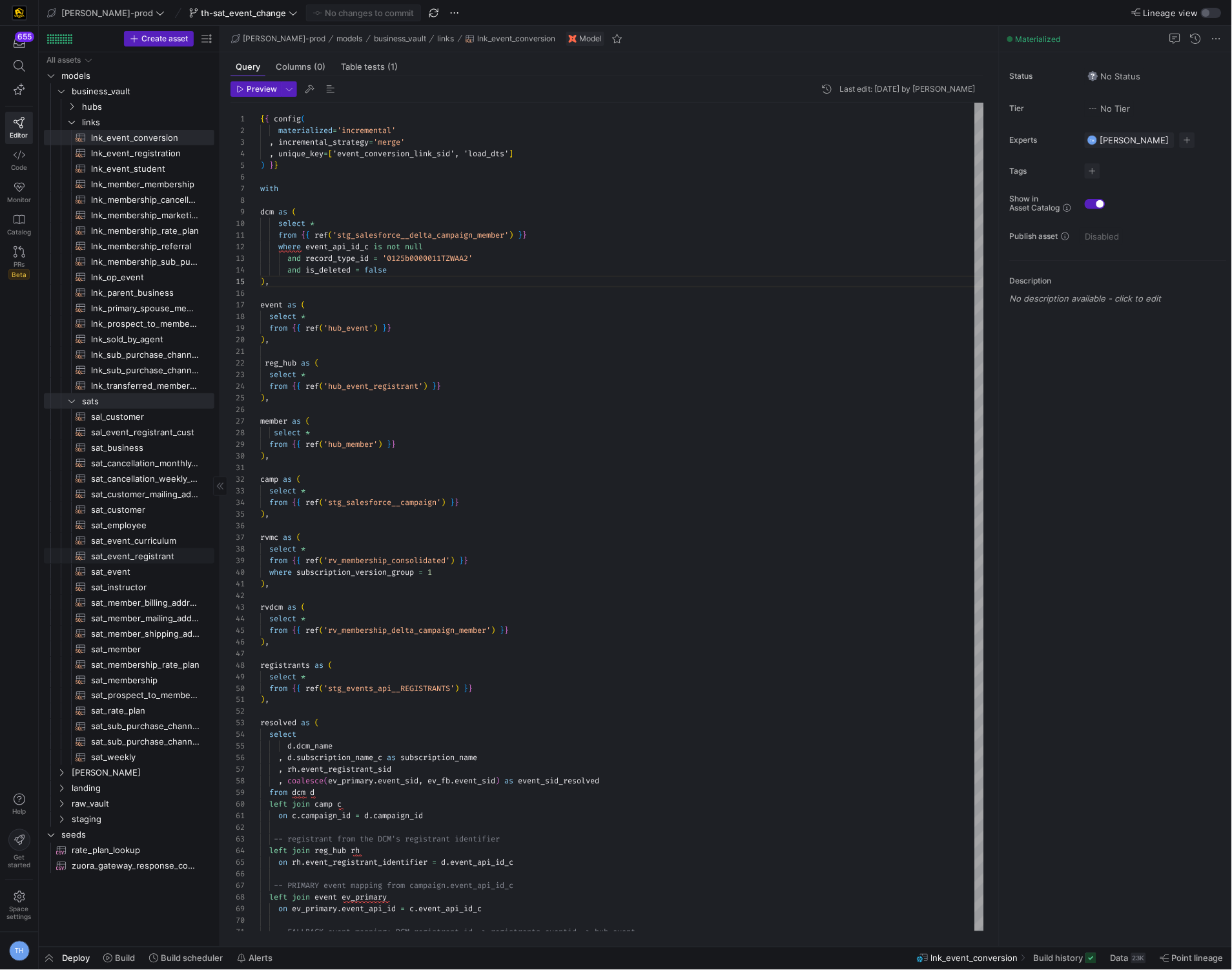
click at [163, 549] on span "sat_event_registrant​​​​​​​​​​" at bounding box center [145, 556] width 108 height 15
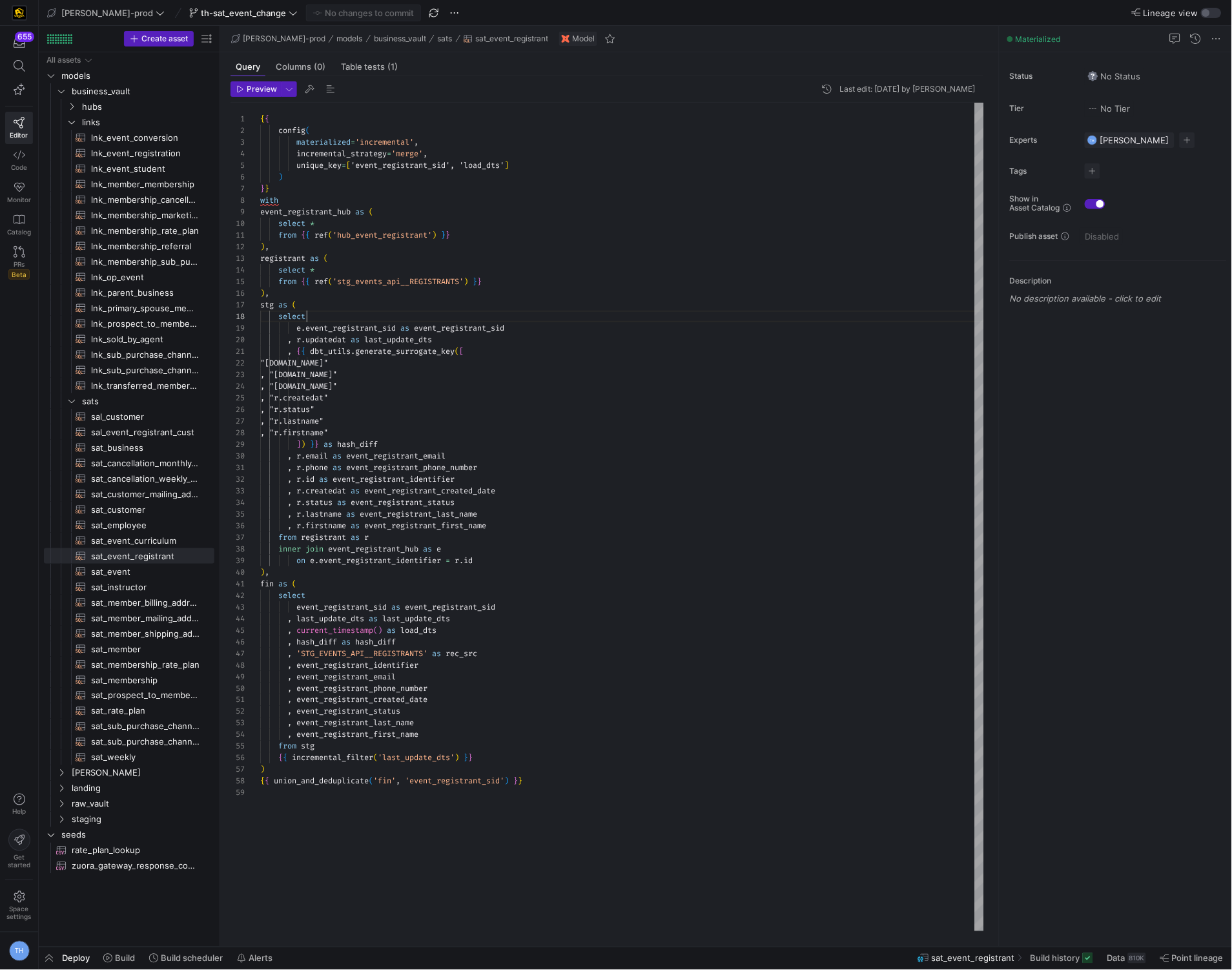
scroll to position [81, 47]
click at [418, 320] on div "{ { config ( materialized = 'incremental' , incremental_strategy = 'merge' , un…" at bounding box center [622, 517] width 724 height 829
click at [495, 503] on div "{ { config ( materialized = 'incremental' , incremental_strategy = 'merge' , un…" at bounding box center [622, 517] width 724 height 829
click at [508, 503] on div "{ { config ( materialized = 'incremental' , incremental_strategy = 'merge' , un…" at bounding box center [622, 517] width 724 height 829
click at [508, 529] on div "{ { config ( materialized = 'incremental' , incremental_strategy = 'merge' , un…" at bounding box center [622, 517] width 724 height 829
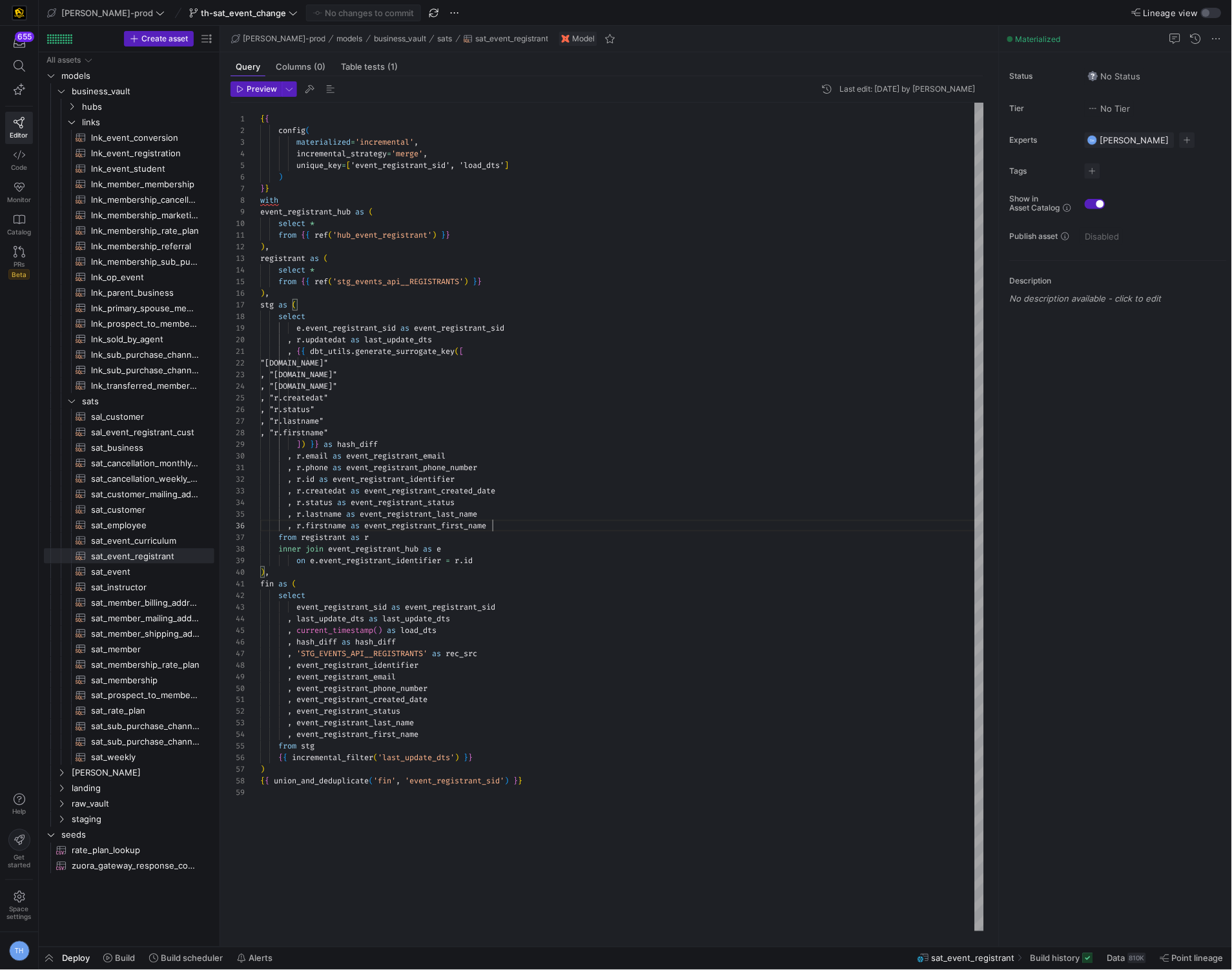
click at [508, 539] on div "{ { config ( materialized = 'incremental' , incremental_strategy = 'merge' , un…" at bounding box center [622, 517] width 724 height 829
click at [508, 561] on div "{ { config ( materialized = 'incremental' , incremental_strategy = 'merge' , un…" at bounding box center [622, 517] width 724 height 829
click at [508, 572] on div "{ { config ( materialized = 'incremental' , incremental_strategy = 'merge' , un…" at bounding box center [622, 517] width 724 height 829
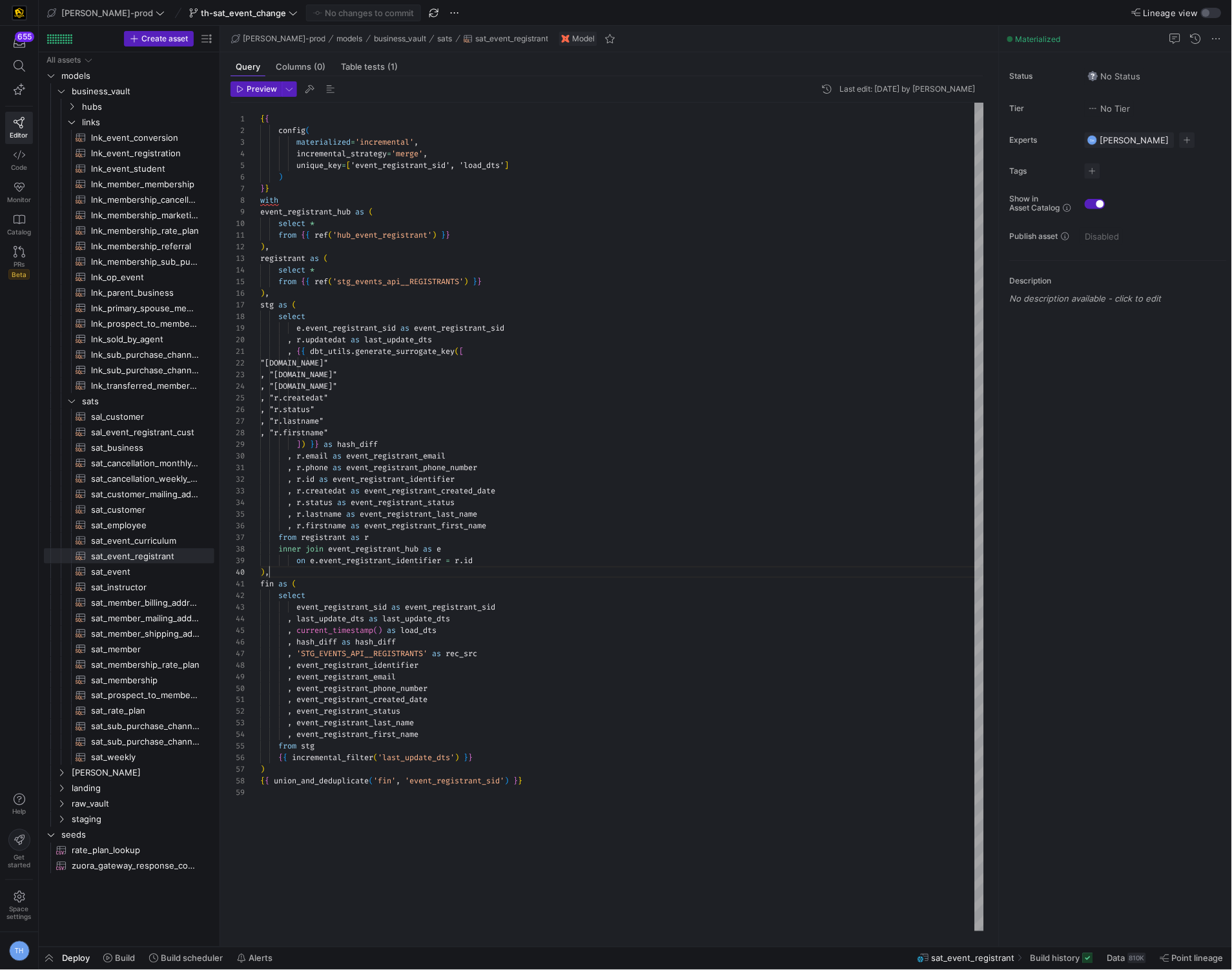
click at [508, 582] on div "{ { config ( materialized = 'incremental' , incremental_strategy = 'merge' , un…" at bounding box center [622, 517] width 724 height 829
click at [504, 605] on div "{ { config ( materialized = 'incremental' , incremental_strategy = 'merge' , un…" at bounding box center [622, 517] width 724 height 829
click at [504, 627] on div "{ { config ( materialized = 'incremental' , incremental_strategy = 'merge' , un…" at bounding box center [622, 517] width 724 height 829
click at [499, 649] on div "{ { config ( materialized = 'incremental' , incremental_strategy = 'merge' , un…" at bounding box center [622, 517] width 724 height 829
click at [495, 674] on div "{ { config ( materialized = 'incremental' , incremental_strategy = 'merge' , un…" at bounding box center [622, 517] width 724 height 829
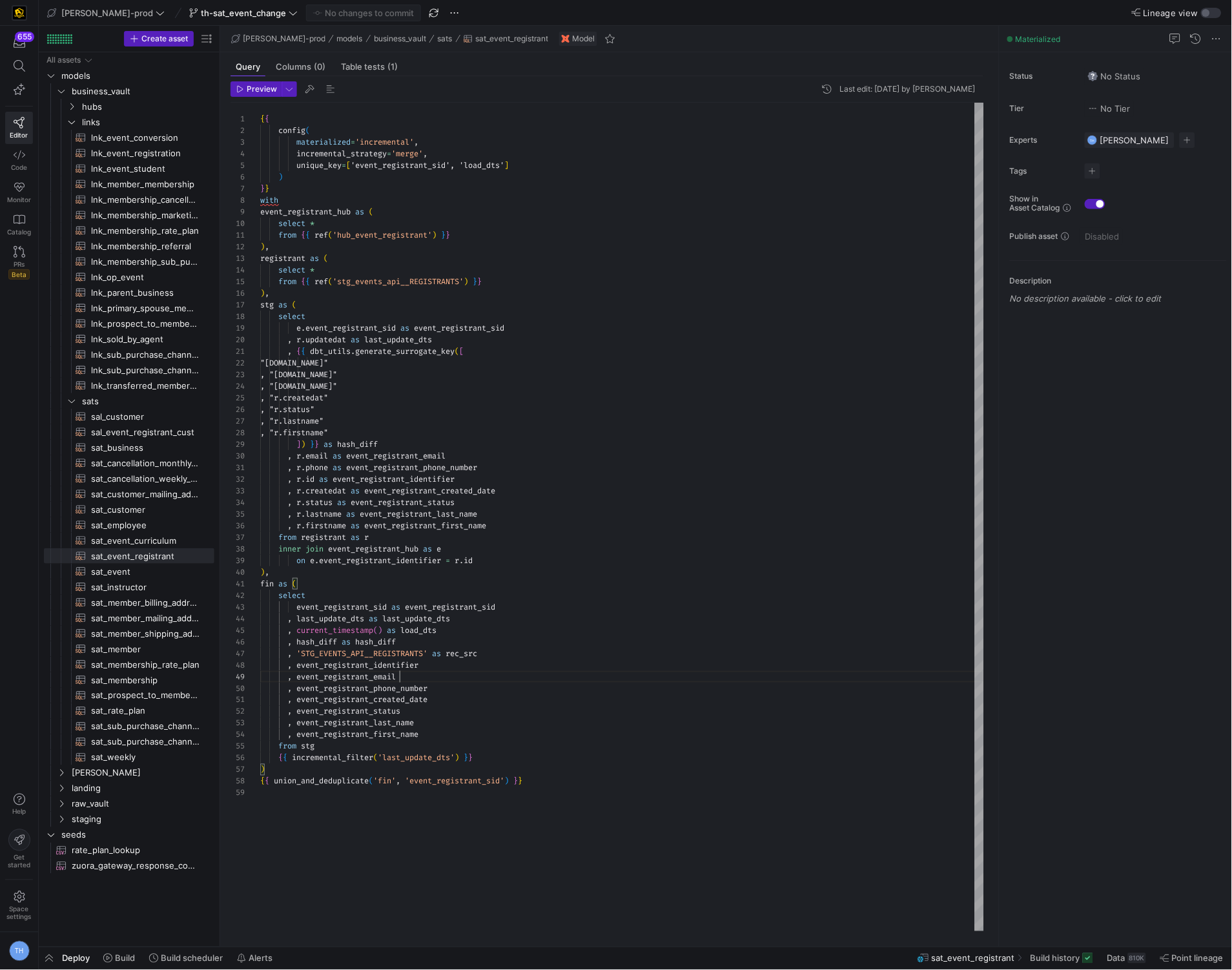
scroll to position [93, 139]
type textarea ", event_registrant_created_date , event_registrant_status , event_registrant_la…"
click at [495, 698] on div "{ { config ( materialized = 'incremental' , incremental_strategy = 'merge' , un…" at bounding box center [622, 517] width 724 height 829
click at [487, 728] on div "{ { config ( materialized = 'incremental' , incremental_strategy = 'merge' , un…" at bounding box center [622, 517] width 724 height 829
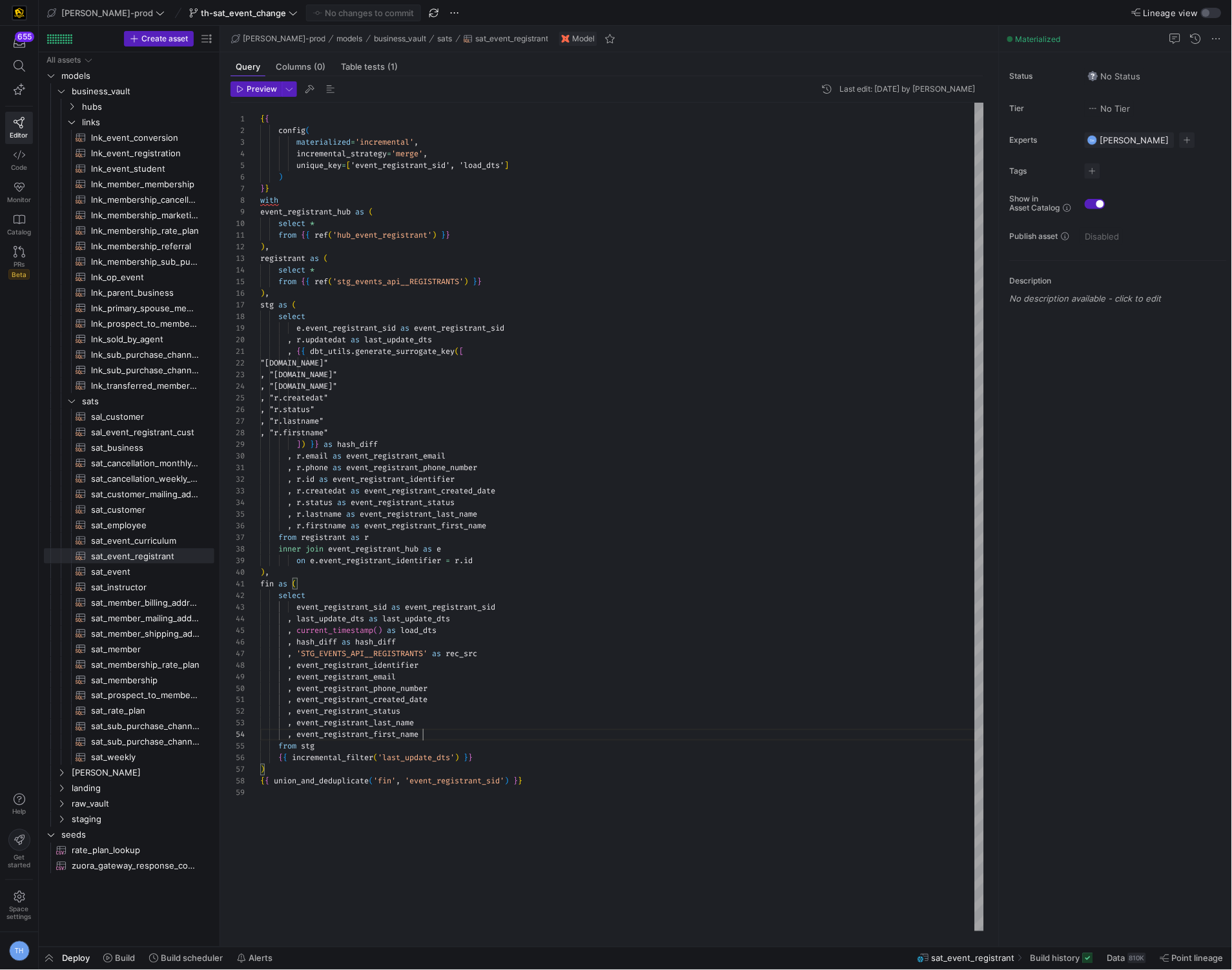
click at [487, 733] on div "{ { config ( materialized = 'incremental' , incremental_strategy = 'merge' , un…" at bounding box center [622, 517] width 724 height 829
click at [487, 747] on div "{ { config ( materialized = 'incremental' , incremental_strategy = 'merge' , un…" at bounding box center [622, 517] width 724 height 829
click at [511, 759] on div "{ { config ( materialized = 'incremental' , incremental_strategy = 'merge' , un…" at bounding box center [622, 517] width 724 height 829
click at [546, 772] on div "{ { config ( materialized = 'incremental' , incremental_strategy = 'merge' , un…" at bounding box center [622, 517] width 724 height 829
click at [552, 772] on div "{ { config ( materialized = 'incremental' , incremental_strategy = 'merge' , un…" at bounding box center [622, 517] width 724 height 829
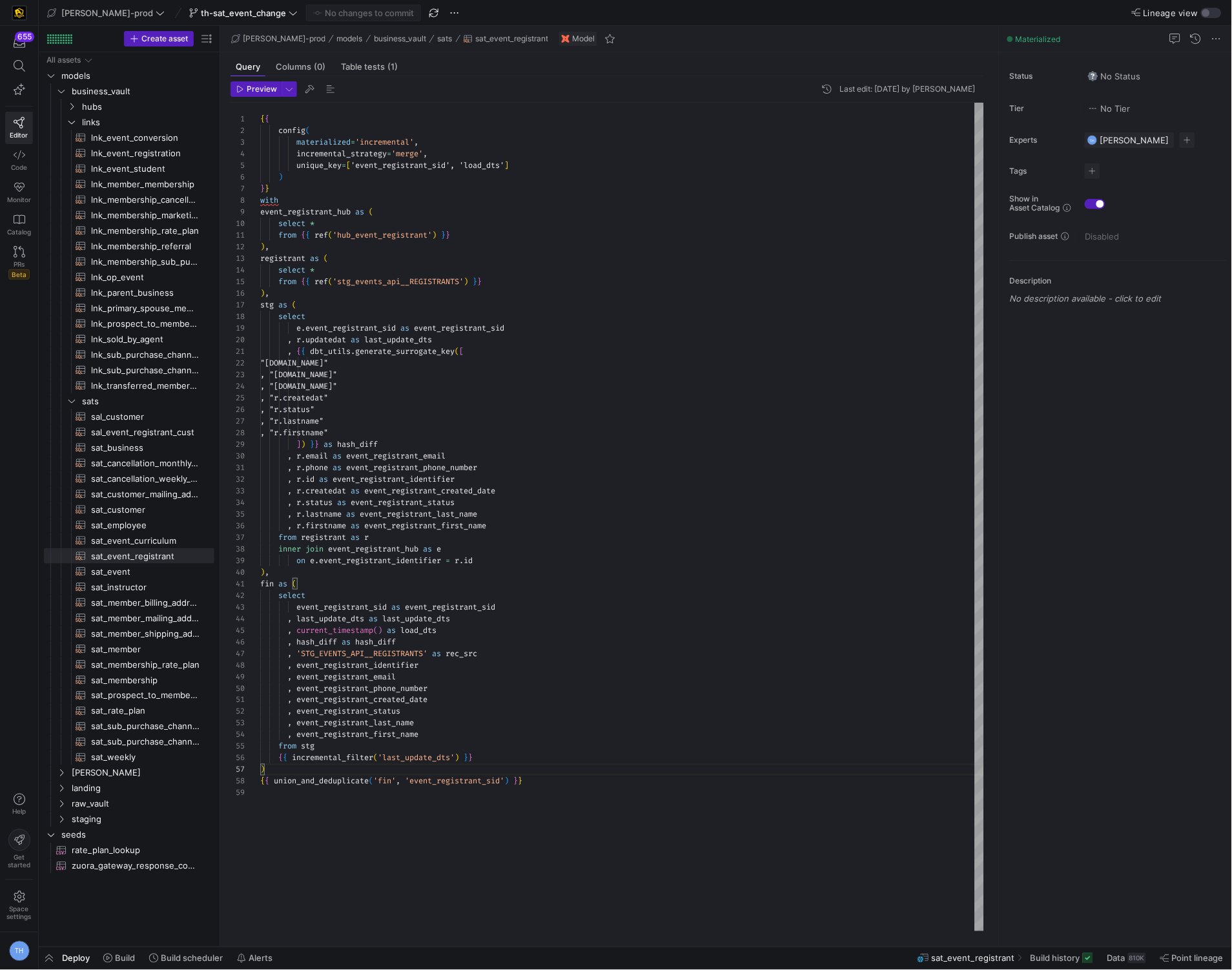
click at [552, 777] on div "{ { config ( materialized = 'incremental' , incremental_strategy = 'merge' , un…" at bounding box center [622, 517] width 724 height 829
